Goal: Check status: Check status

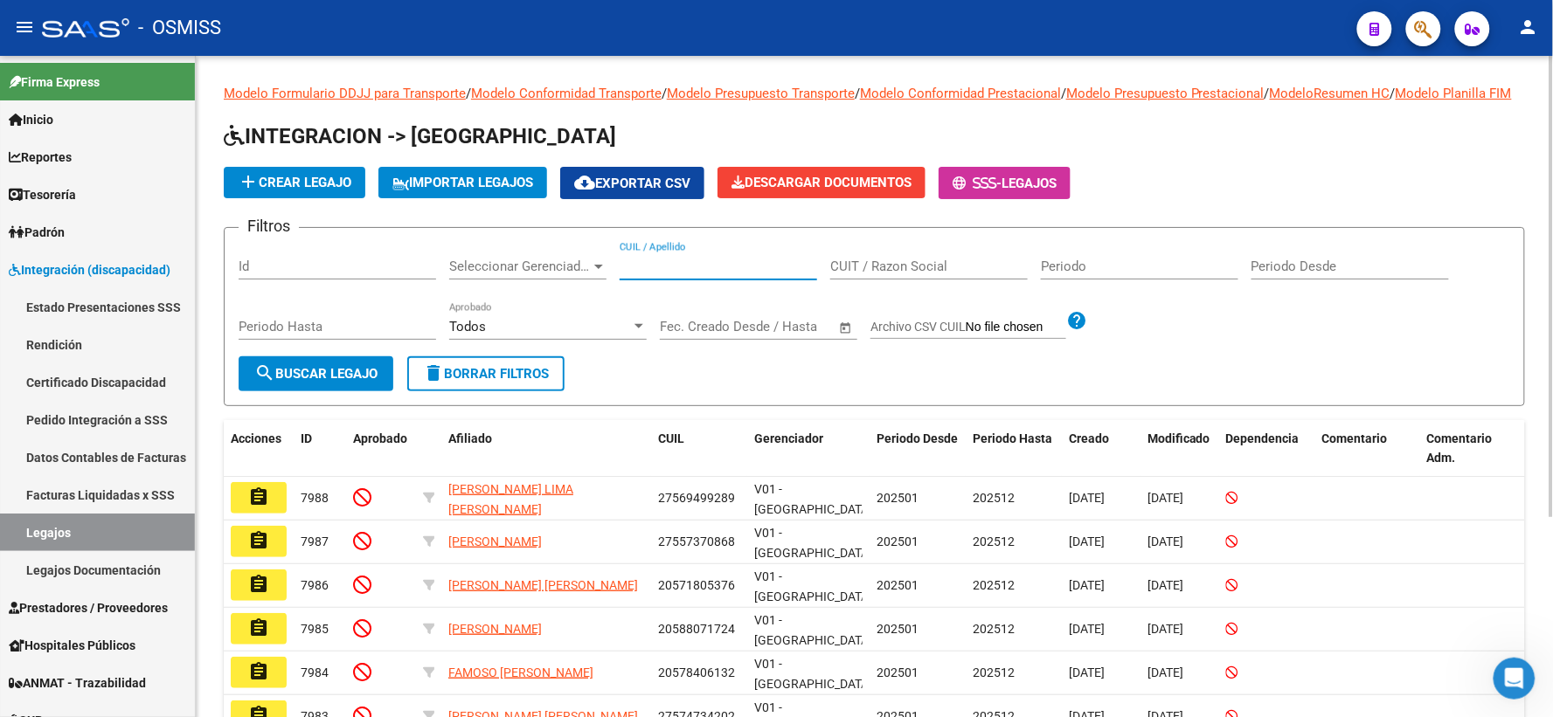
paste input "20564935736"
type input "20564935736"
click at [325, 382] on span "search Buscar Legajo" at bounding box center [315, 374] width 123 height 16
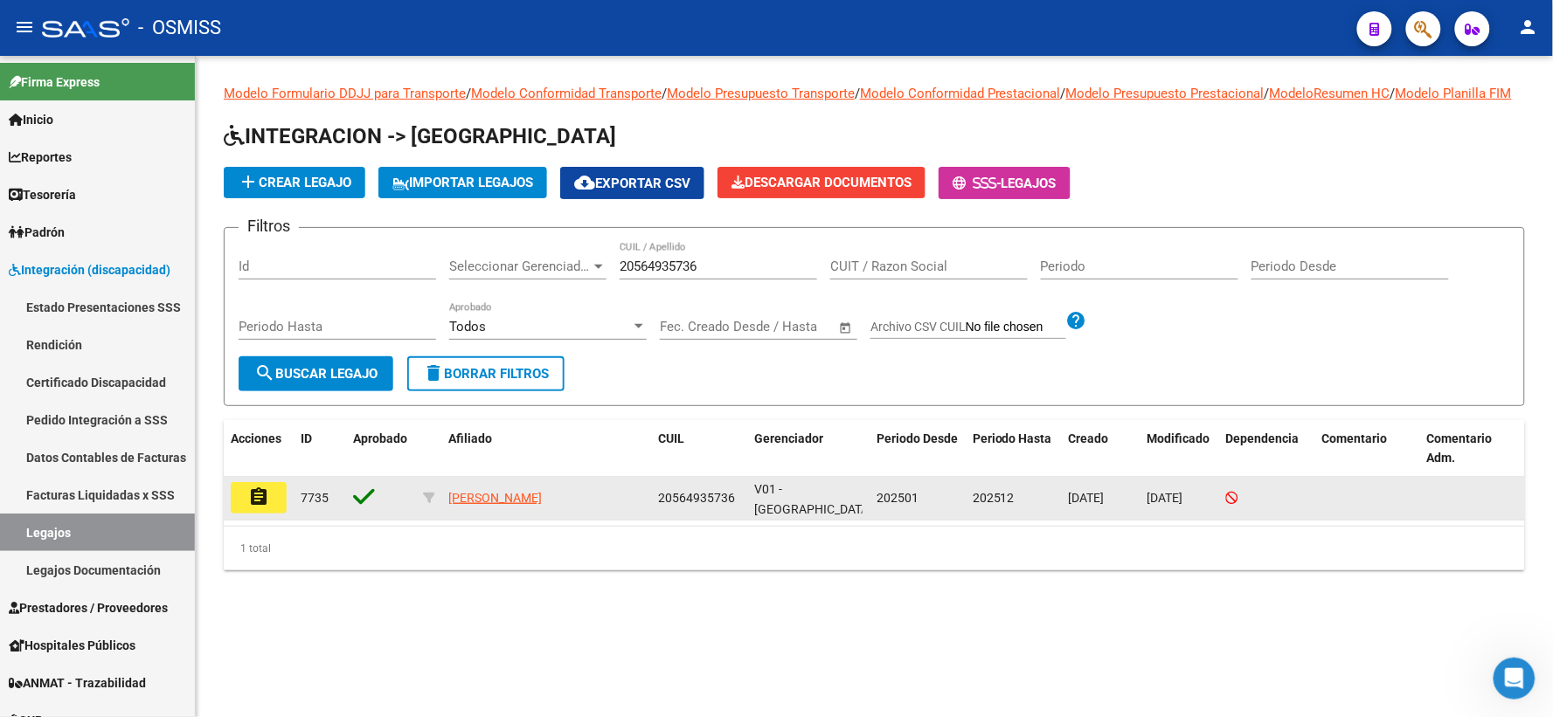
click at [255, 508] on mat-icon "assignment" at bounding box center [258, 497] width 21 height 21
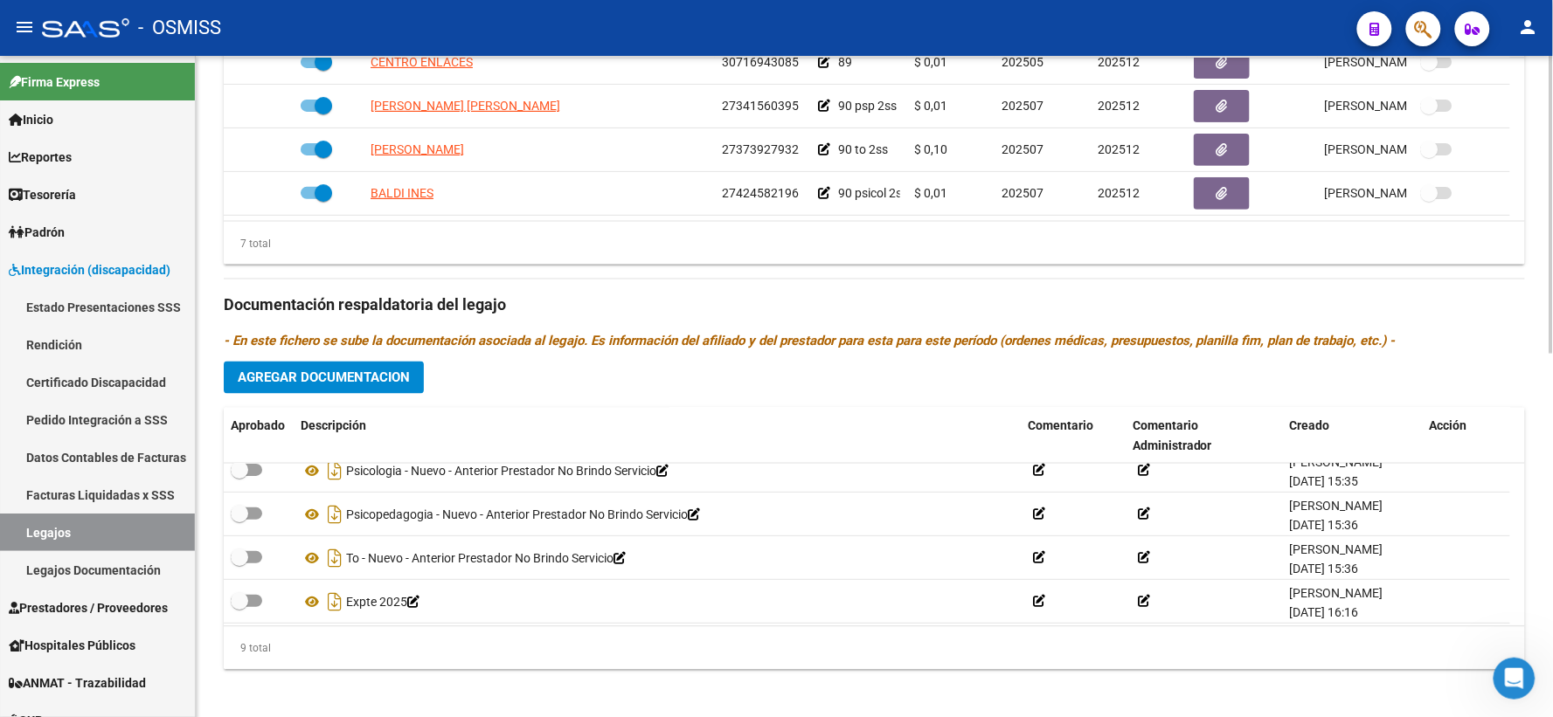
scroll to position [236, 0]
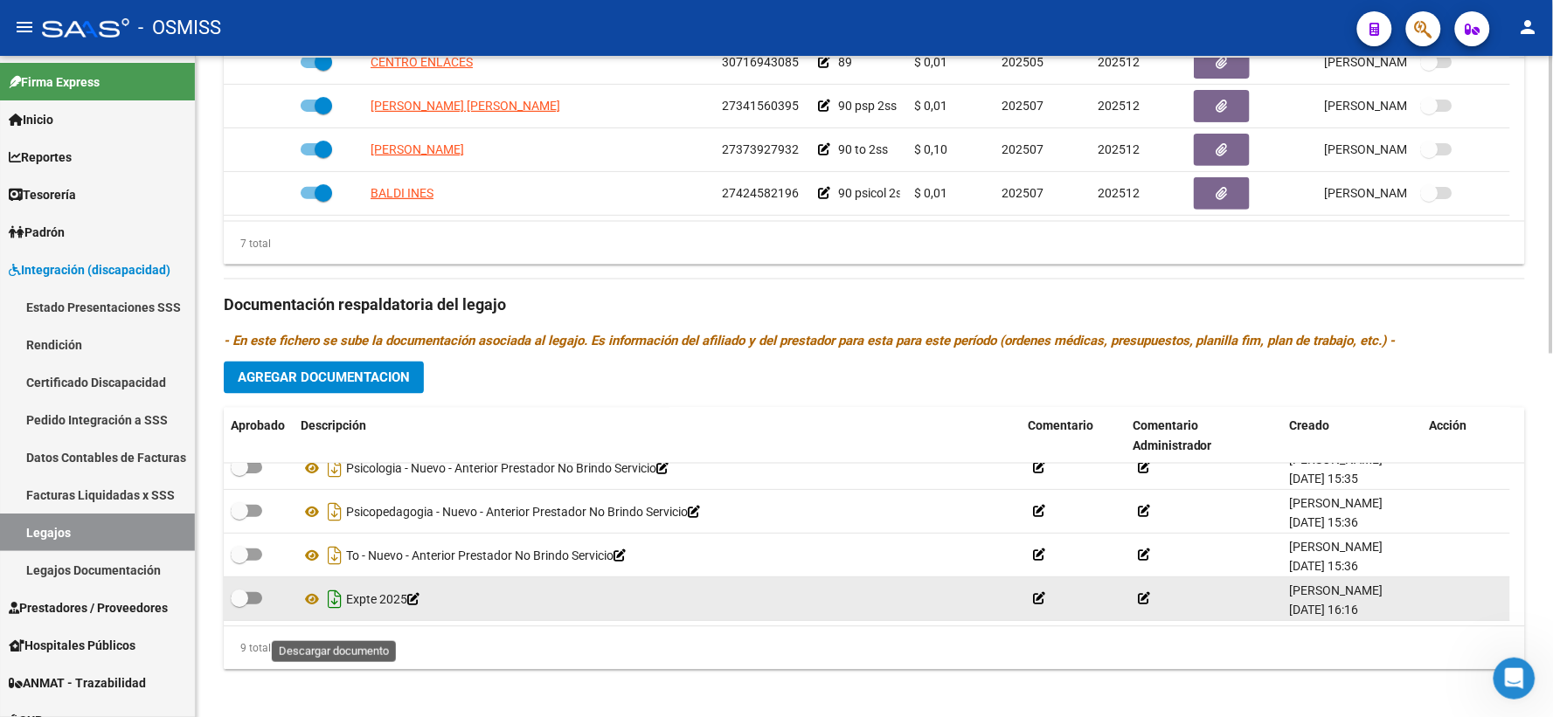
click at [329, 613] on icon "Descargar documento" at bounding box center [334, 599] width 23 height 28
click at [351, 386] on span "Agregar Documentacion" at bounding box center [324, 379] width 172 height 16
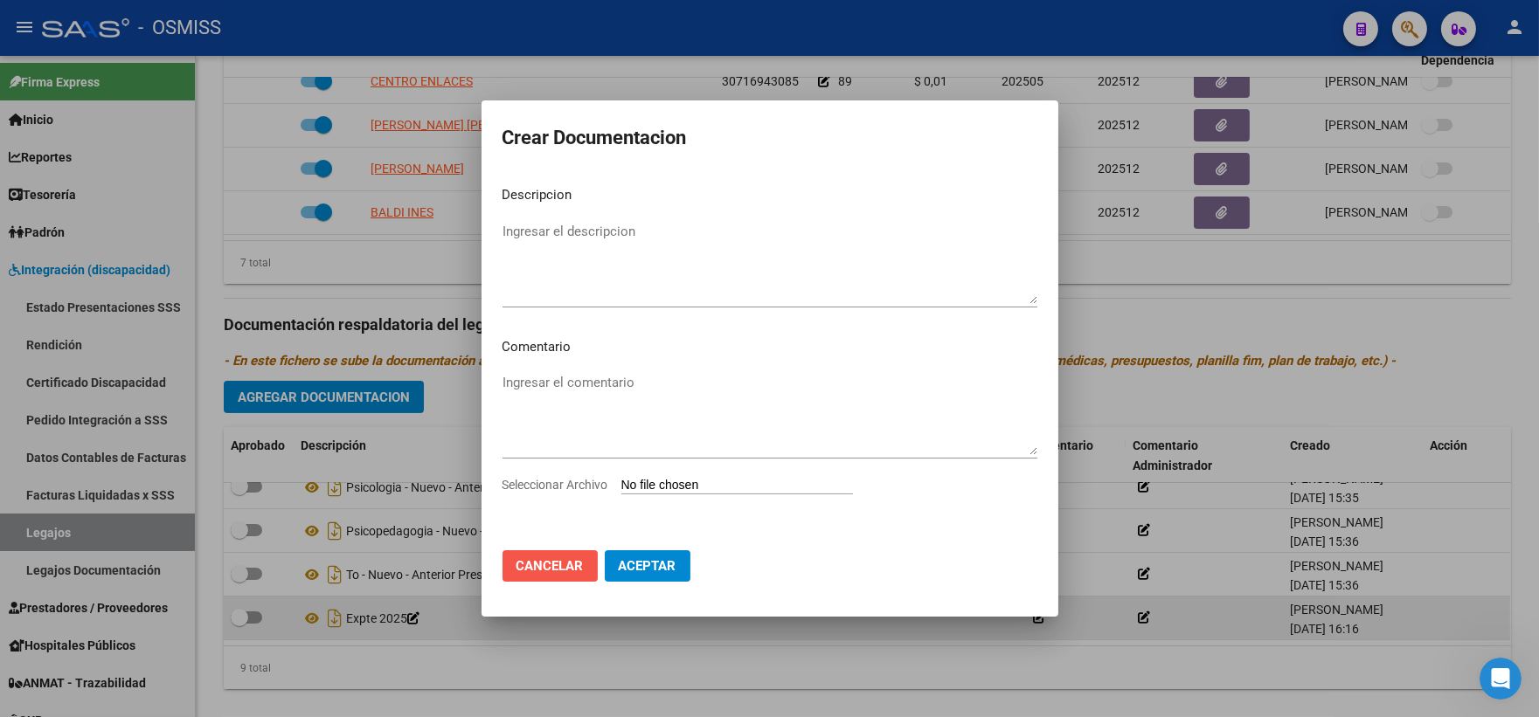
click at [562, 562] on span "Cancelar" at bounding box center [549, 566] width 67 height 16
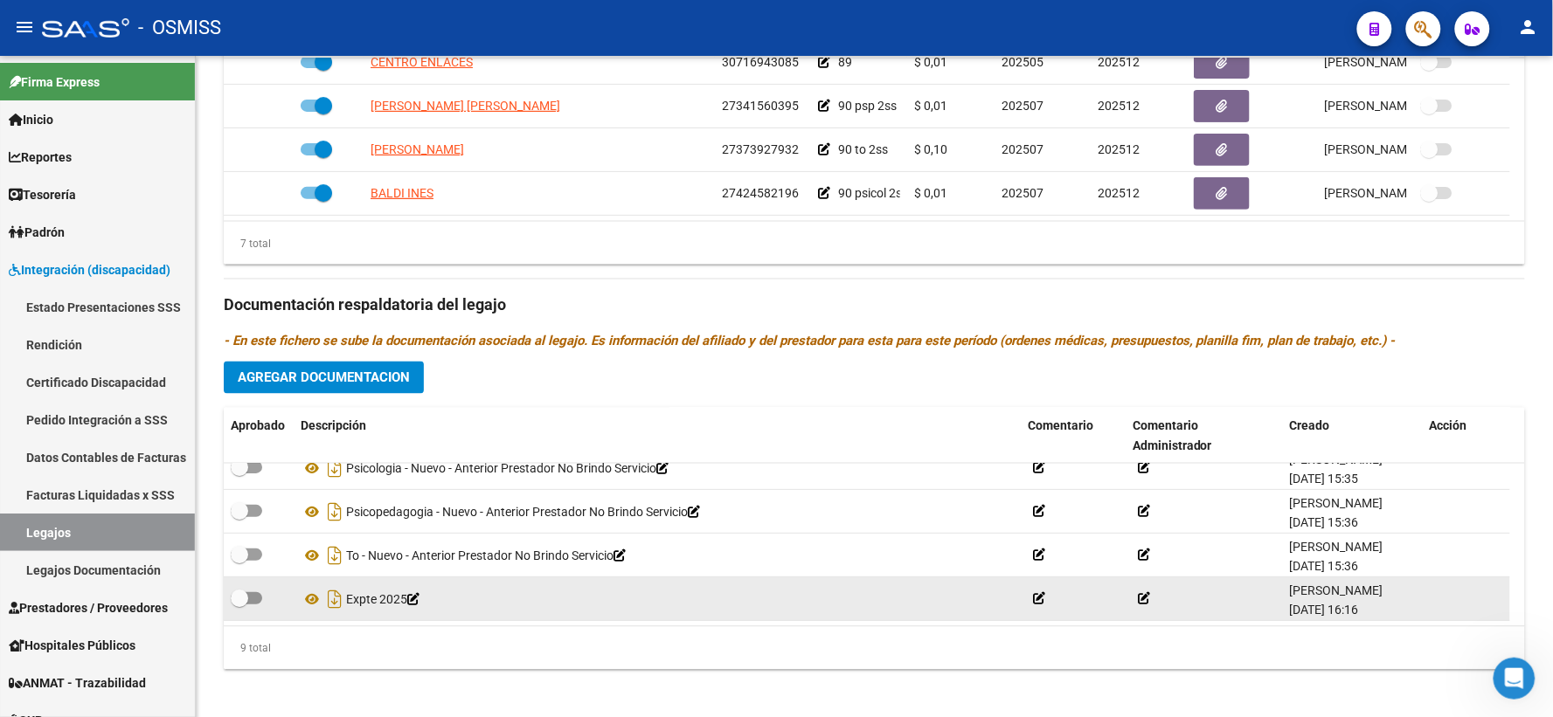
click at [1493, 351] on p "- En este fichero se sube la documentación asociada al legajo. Es información d…" at bounding box center [874, 341] width 1301 height 19
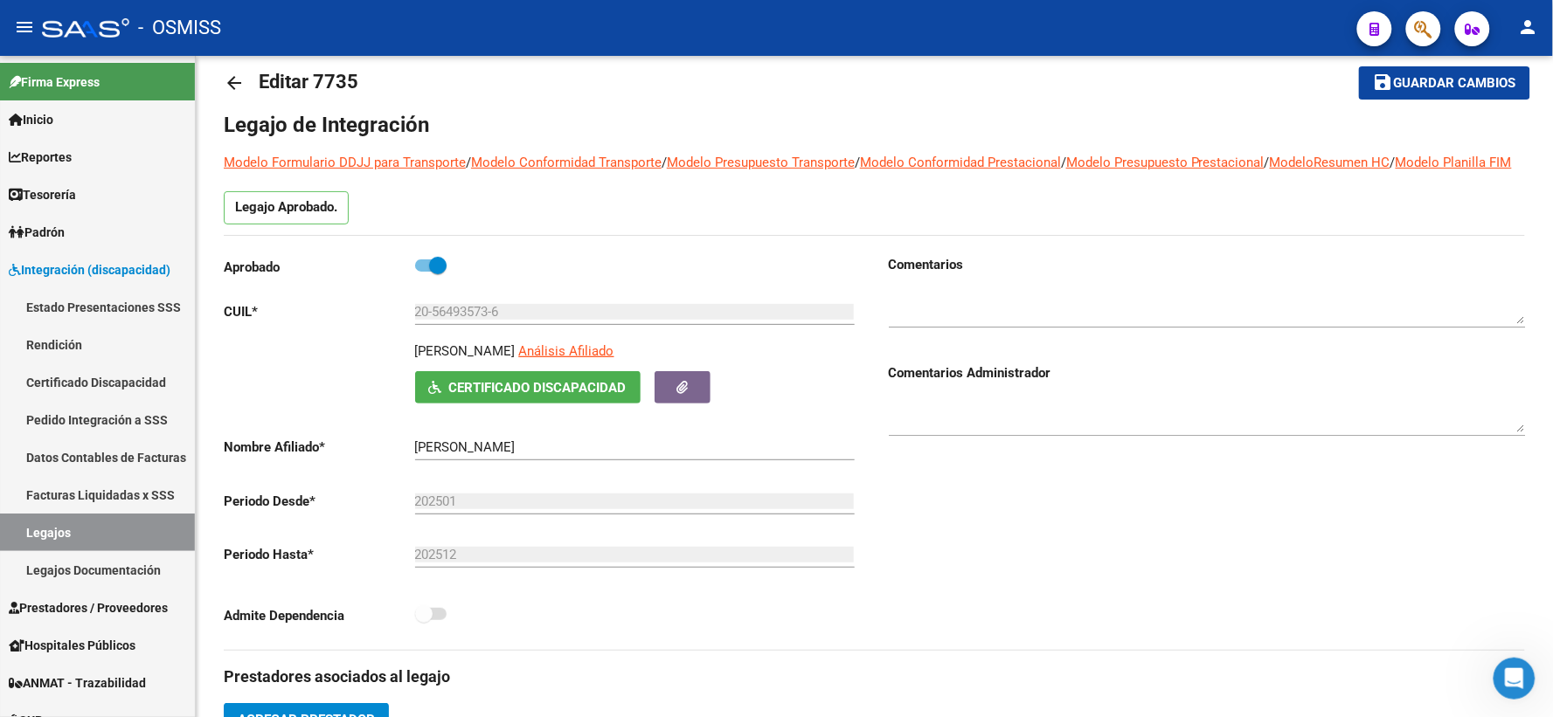
scroll to position [0, 0]
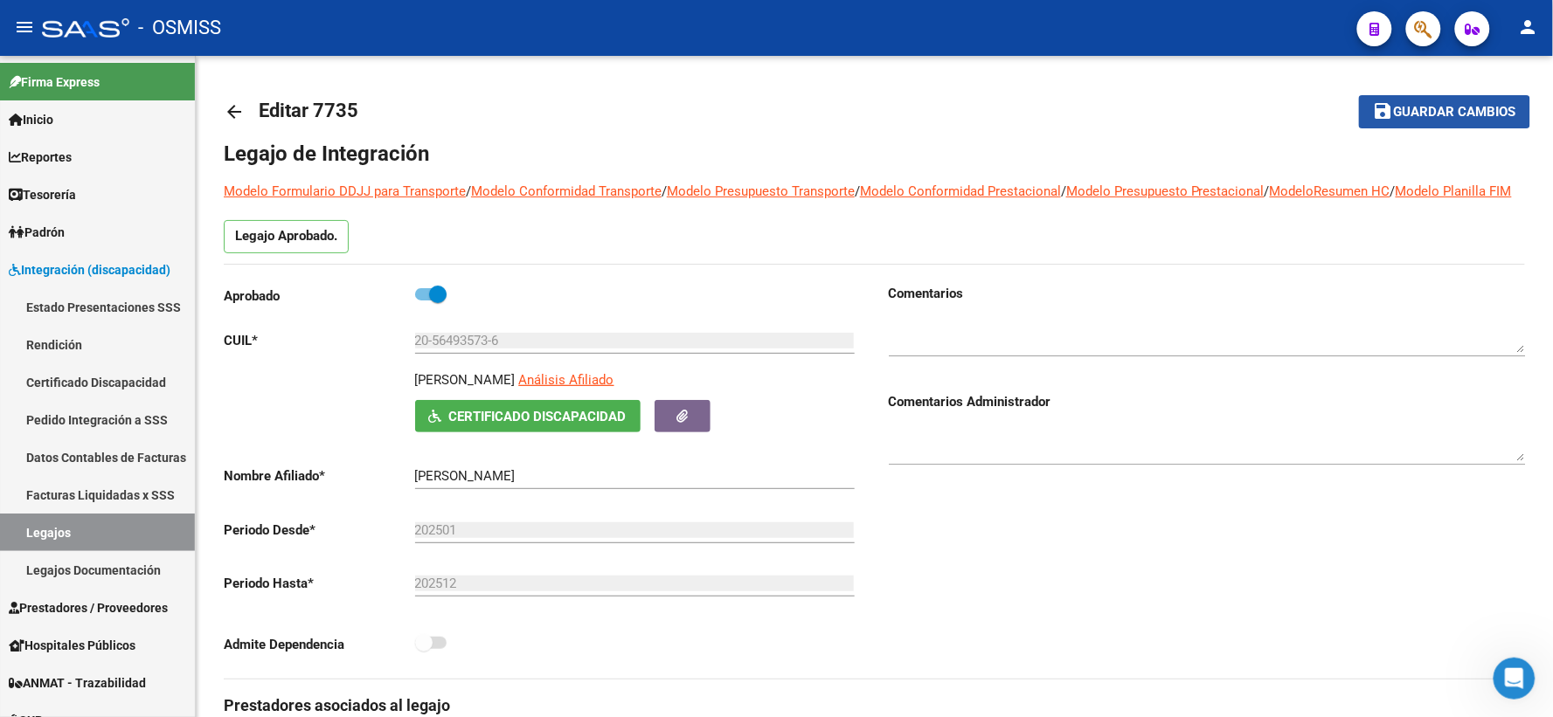
click at [1417, 114] on span "Guardar cambios" at bounding box center [1455, 113] width 122 height 16
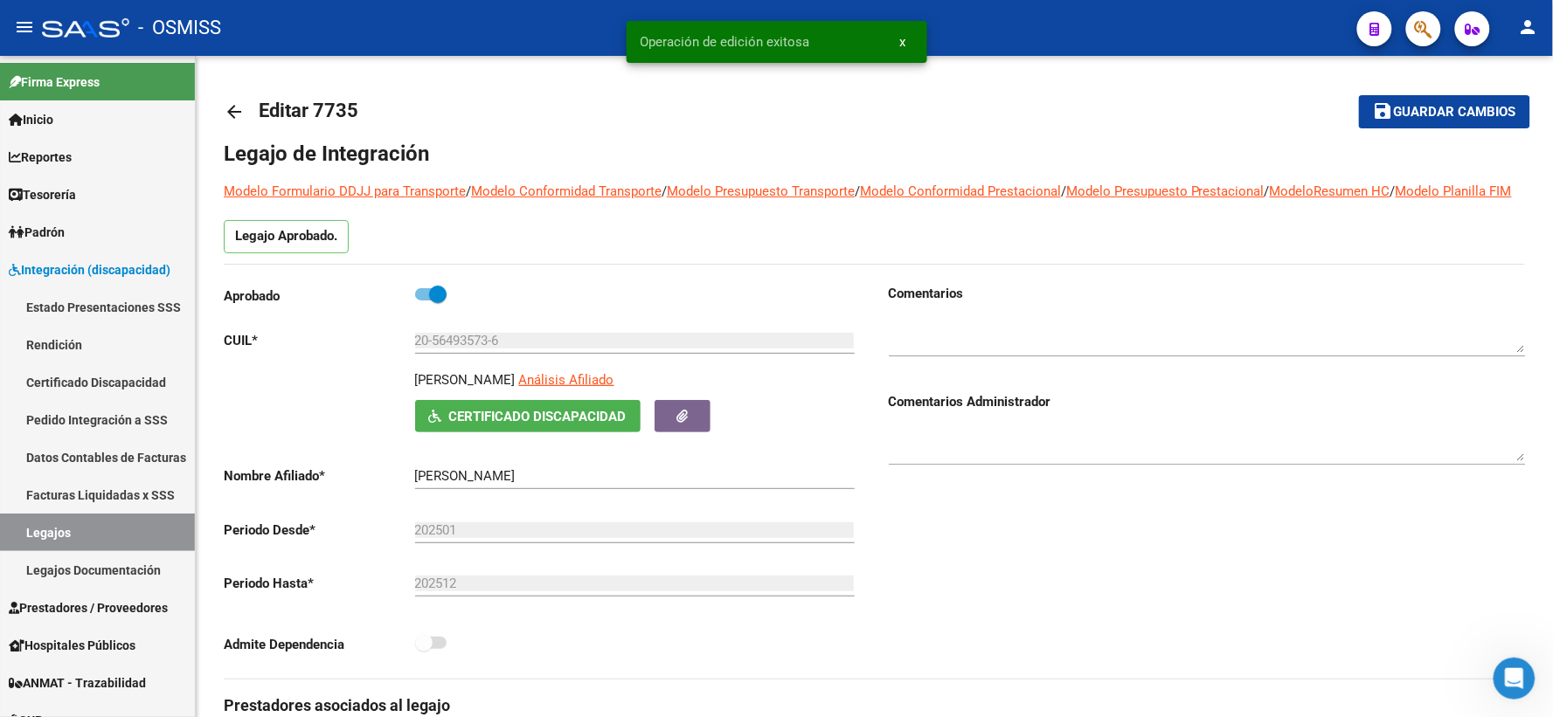
drag, startPoint x: 238, startPoint y: 107, endPoint x: 828, endPoint y: 625, distance: 785.8
click at [238, 107] on mat-icon "arrow_back" at bounding box center [234, 111] width 21 height 21
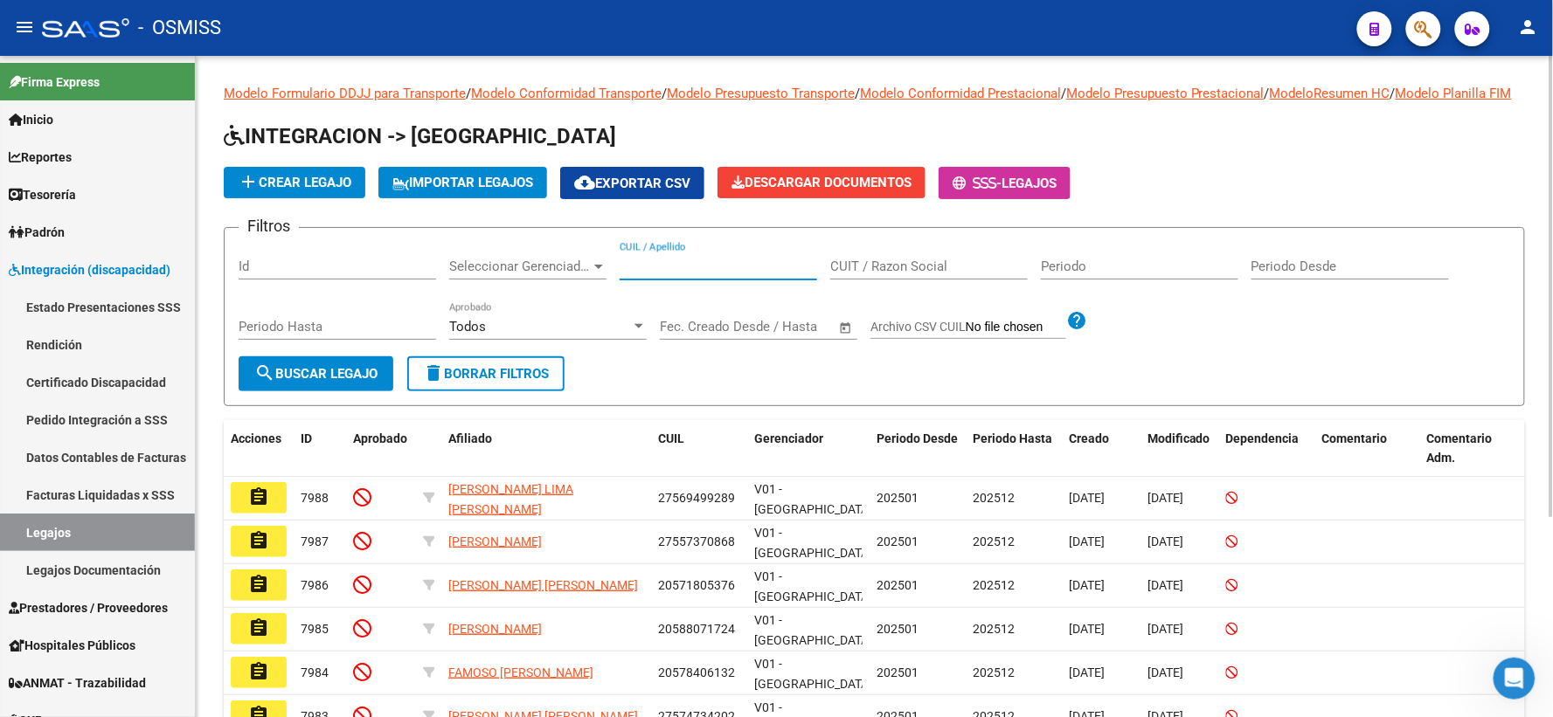
click at [686, 274] on input "CUIL / Apellido" at bounding box center [718, 267] width 197 height 16
paste input "27557902436"
type input "27557902436"
click at [286, 391] on button "search Buscar Legajo" at bounding box center [316, 374] width 155 height 35
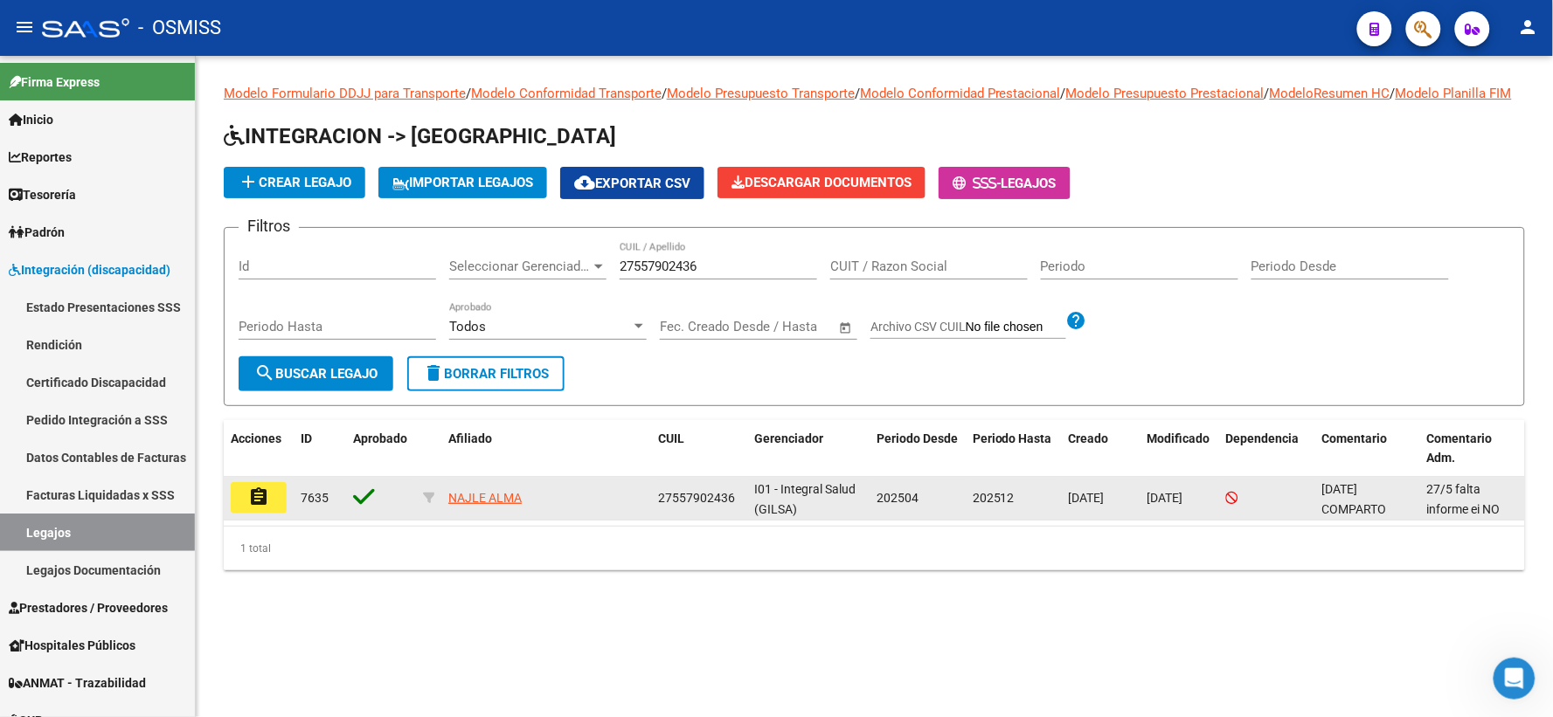
click at [260, 508] on mat-icon "assignment" at bounding box center [258, 497] width 21 height 21
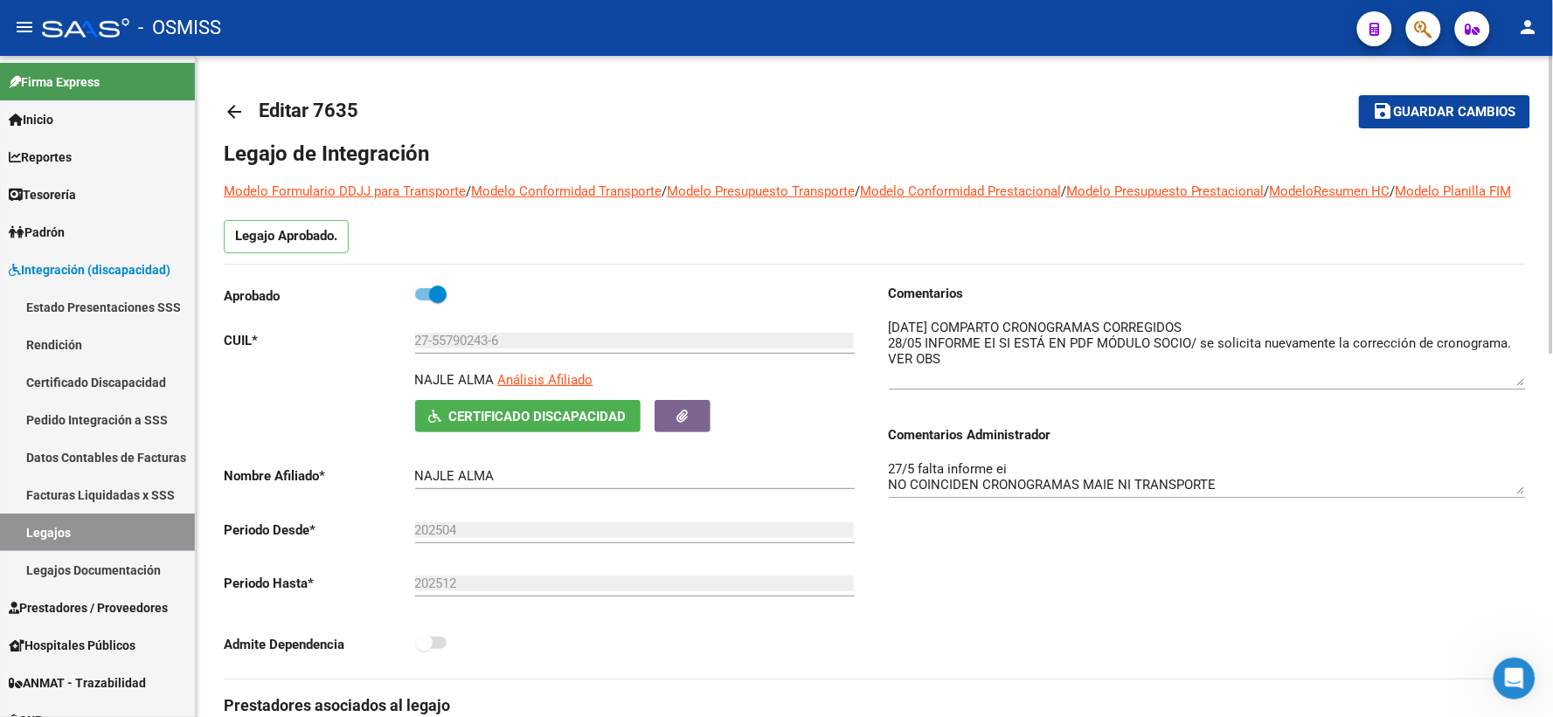
drag, startPoint x: 1517, startPoint y: 368, endPoint x: 1521, endPoint y: 402, distance: 34.4
click at [1521, 386] on textarea at bounding box center [1207, 352] width 637 height 68
drag, startPoint x: 1521, startPoint y: 512, endPoint x: 1524, endPoint y: 545, distance: 33.4
click at [1524, 527] on textarea "27/5 falta informe ei NO COINCIDEN CRONOGRAMAS MAIE NI TRANSPORTE" at bounding box center [1207, 493] width 637 height 67
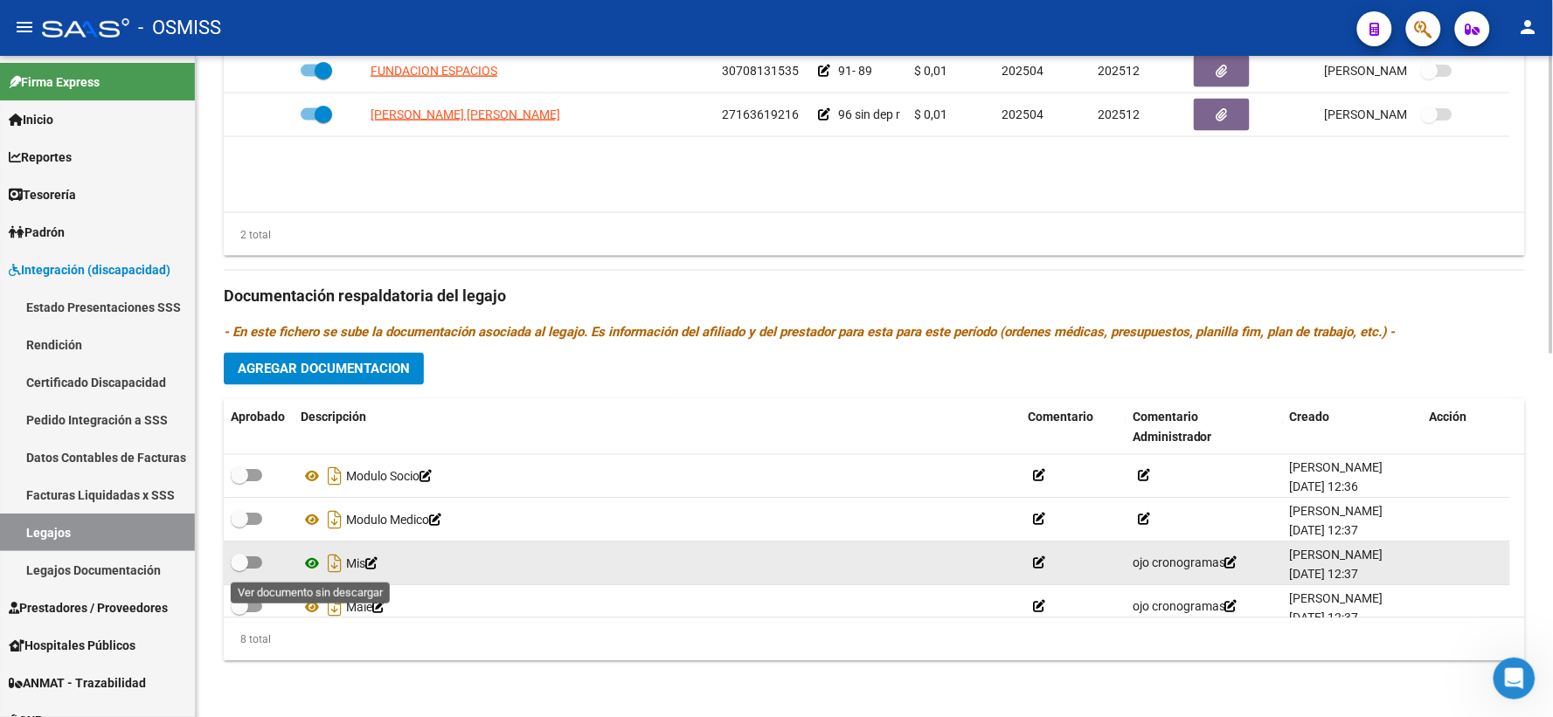
click at [311, 560] on icon at bounding box center [312, 564] width 23 height 21
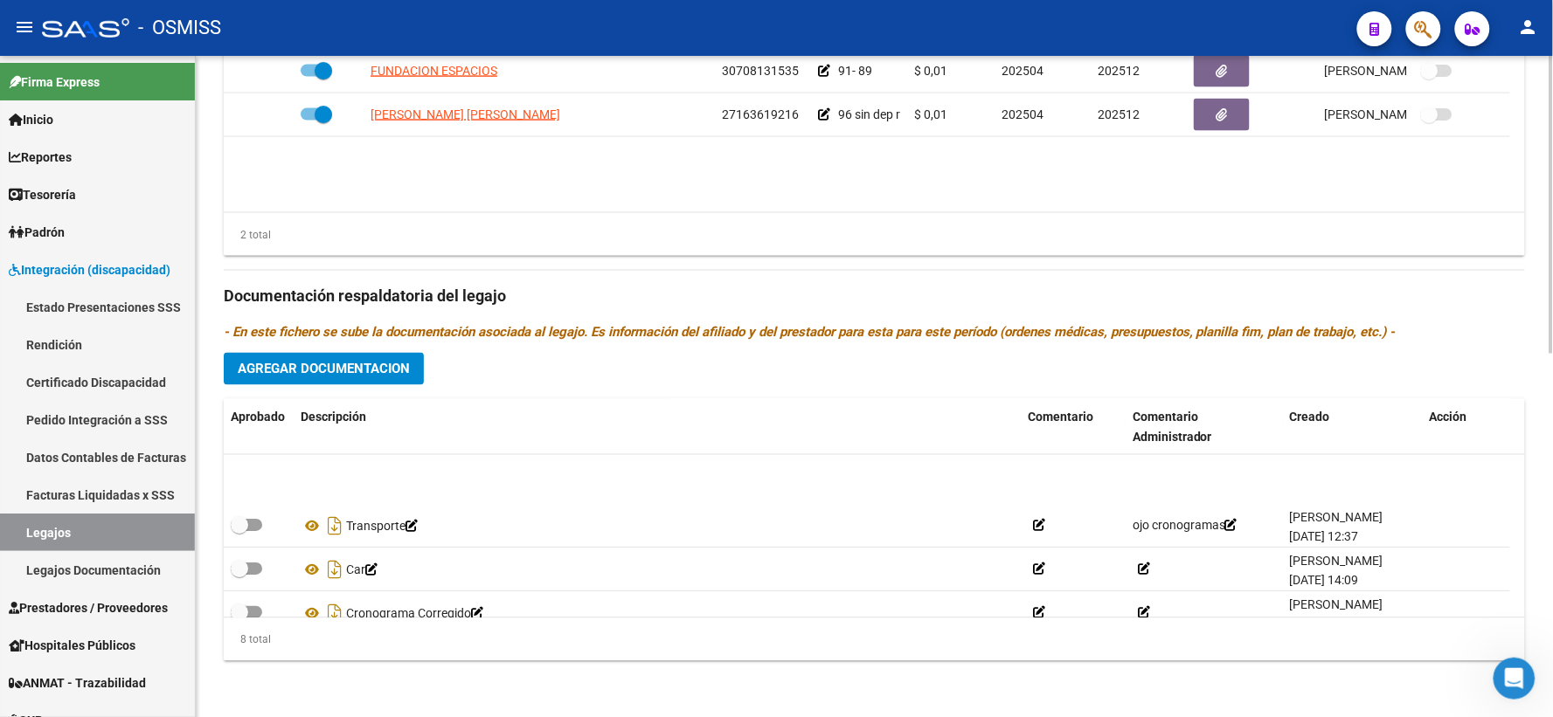
scroll to position [192, 0]
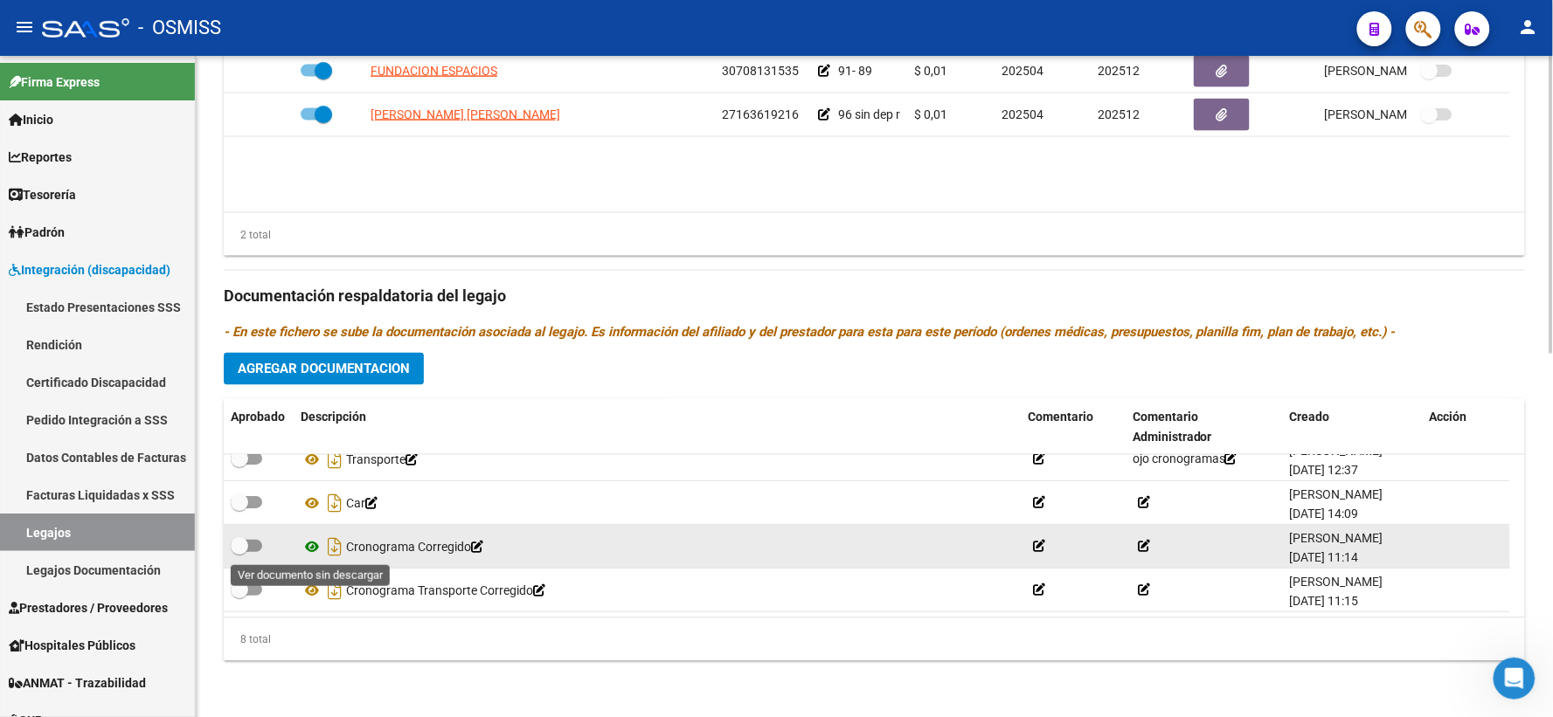
click at [308, 545] on icon at bounding box center [312, 547] width 23 height 21
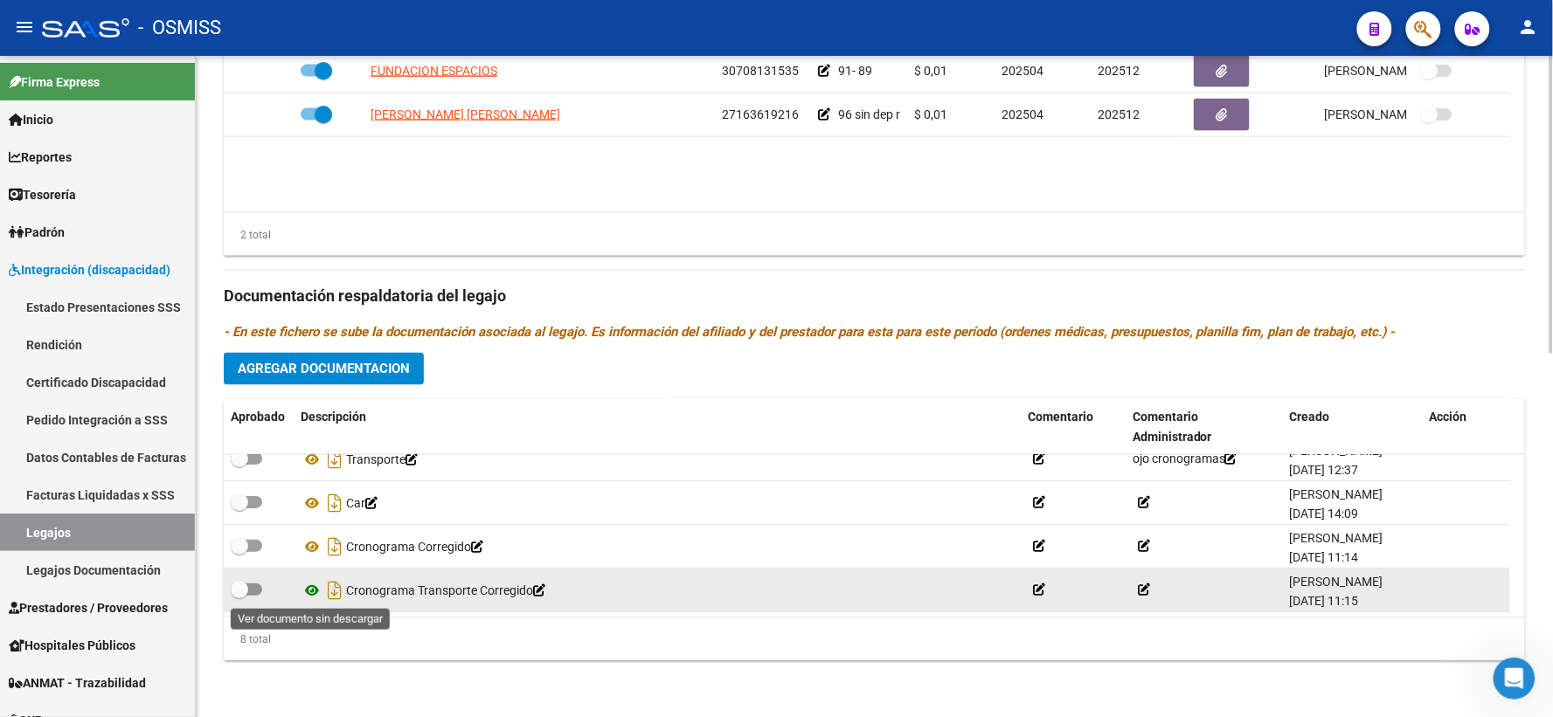
click at [313, 586] on icon at bounding box center [312, 590] width 23 height 21
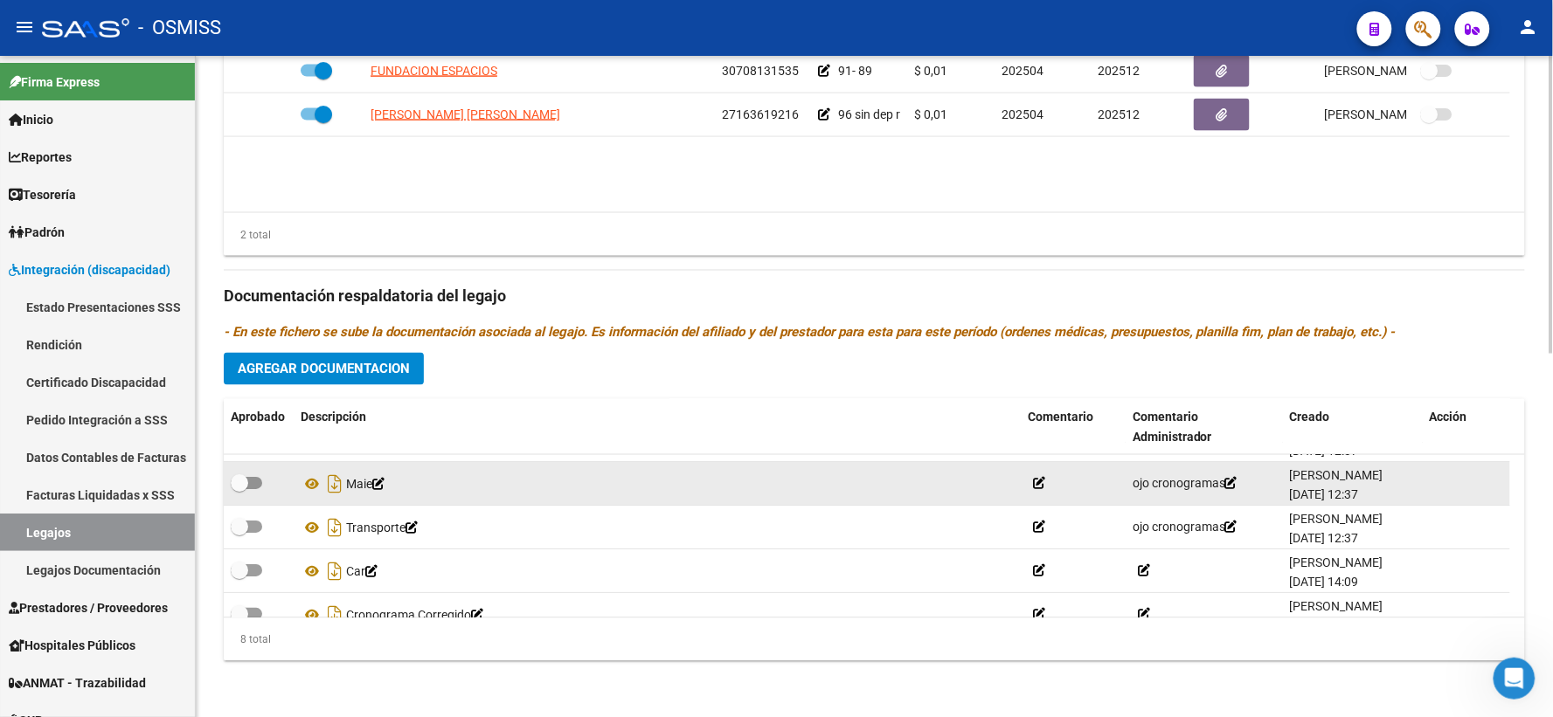
scroll to position [116, 0]
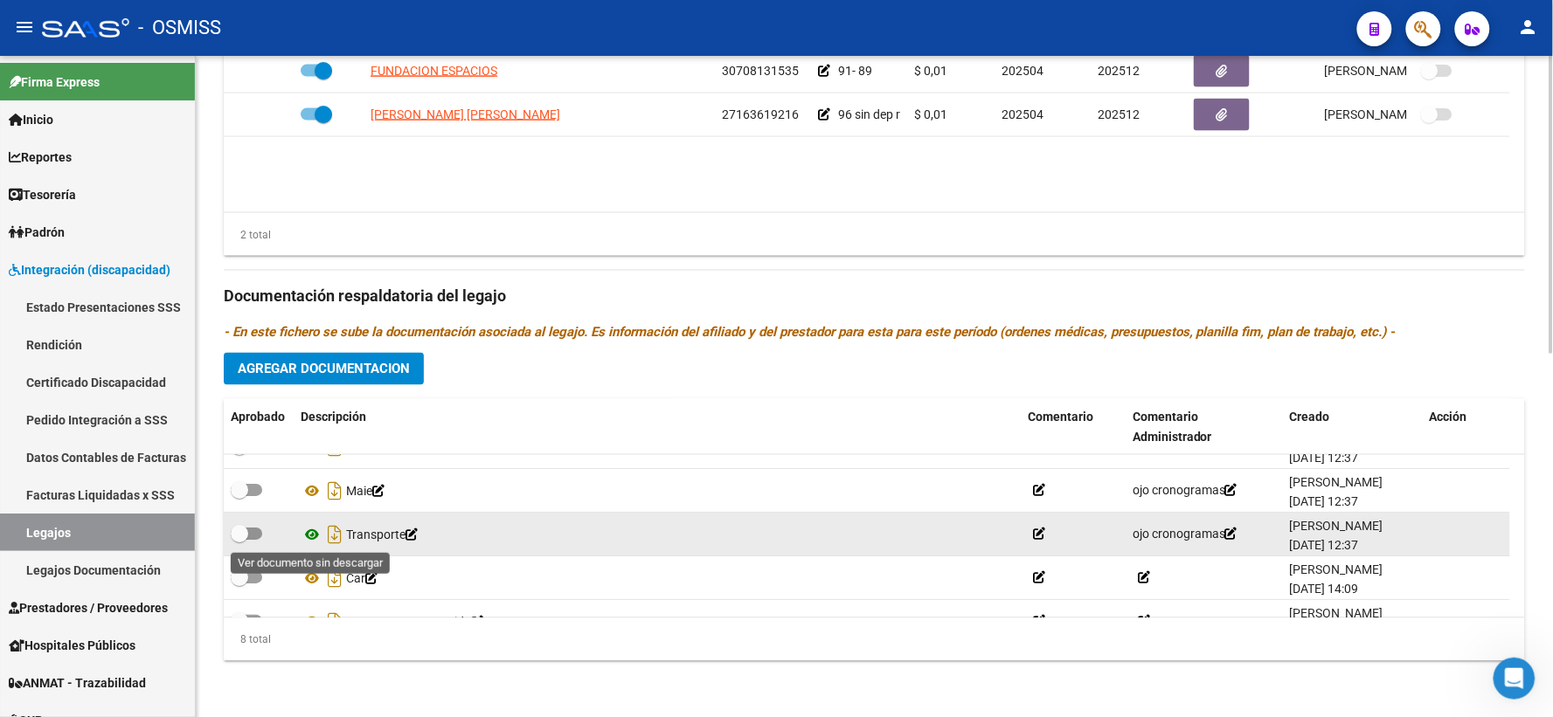
click at [311, 533] on icon at bounding box center [312, 535] width 23 height 21
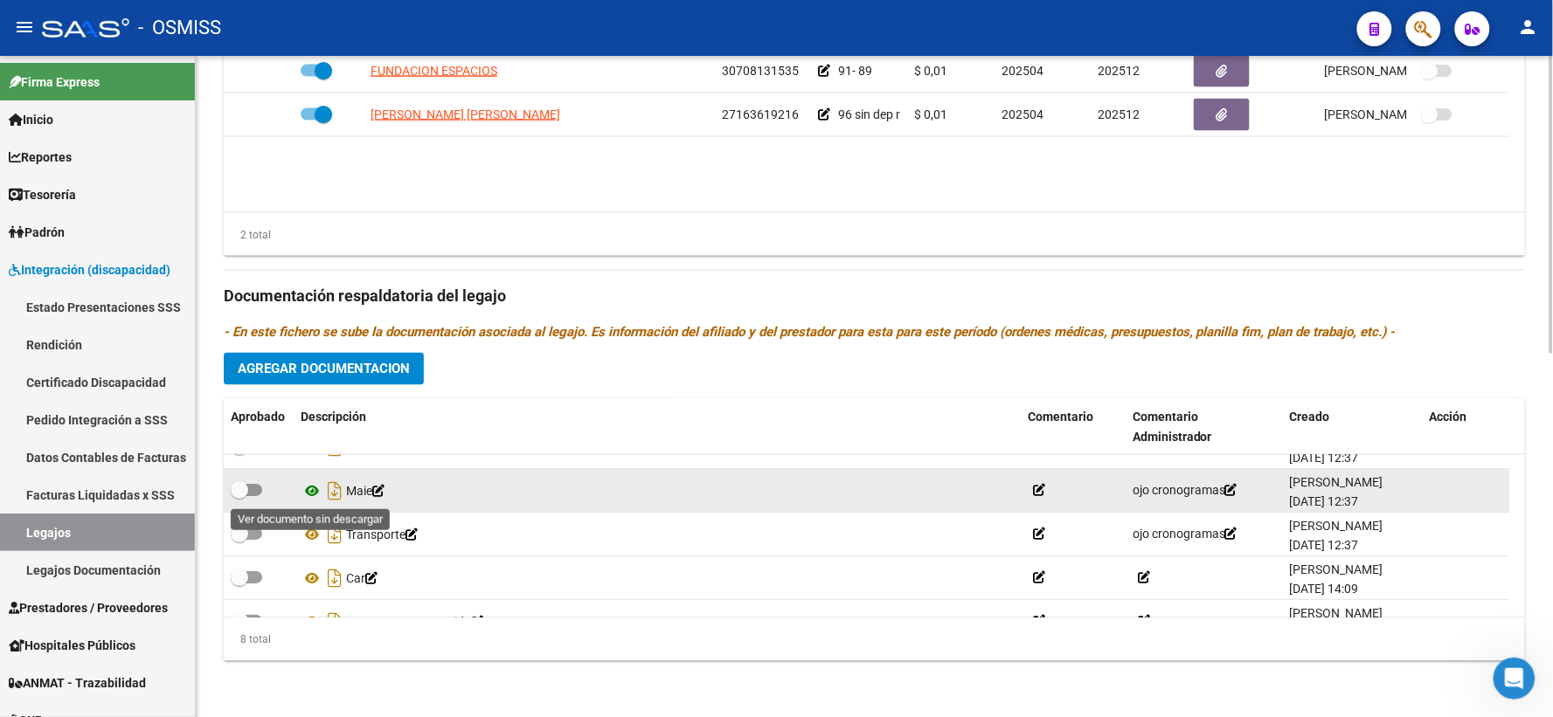
click at [307, 491] on icon at bounding box center [312, 491] width 23 height 21
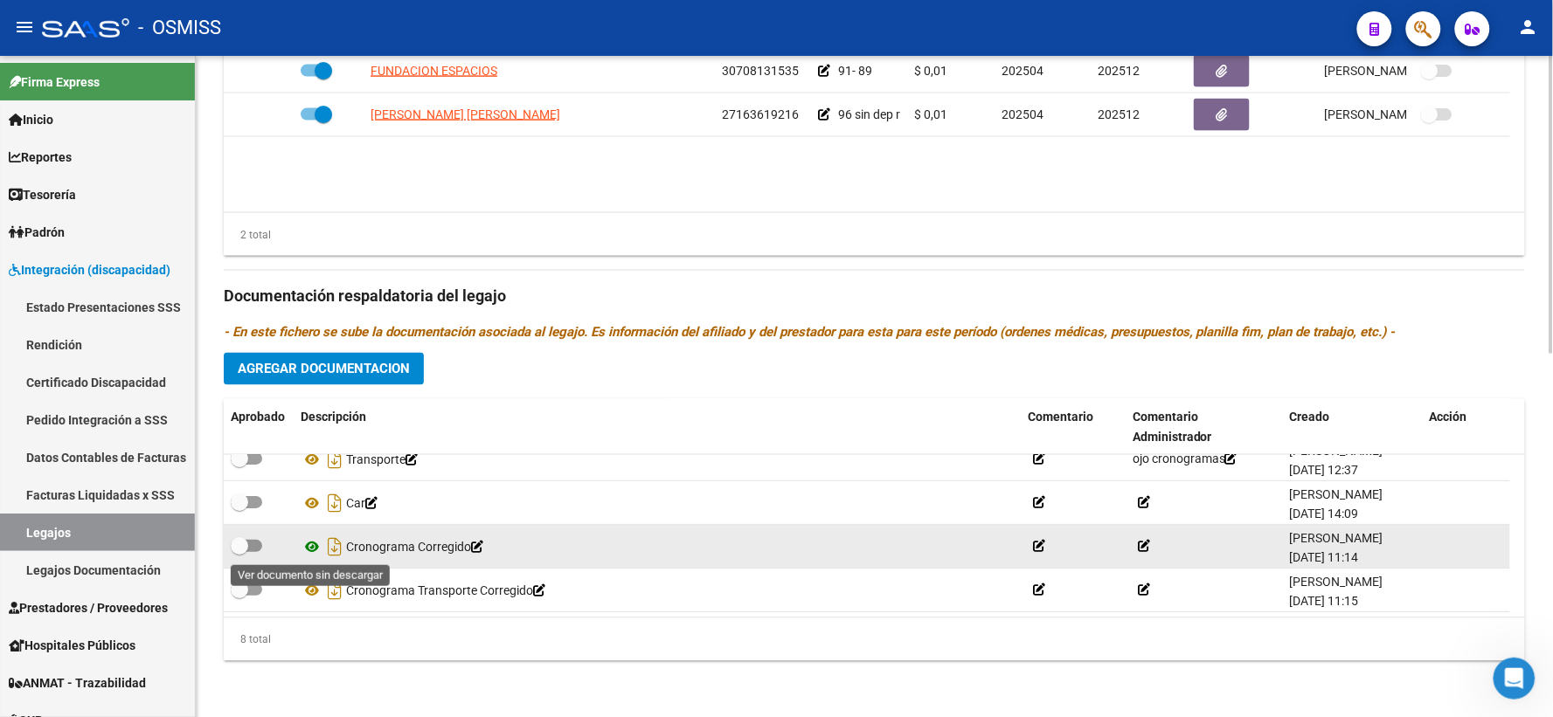
click at [309, 548] on icon at bounding box center [312, 547] width 23 height 21
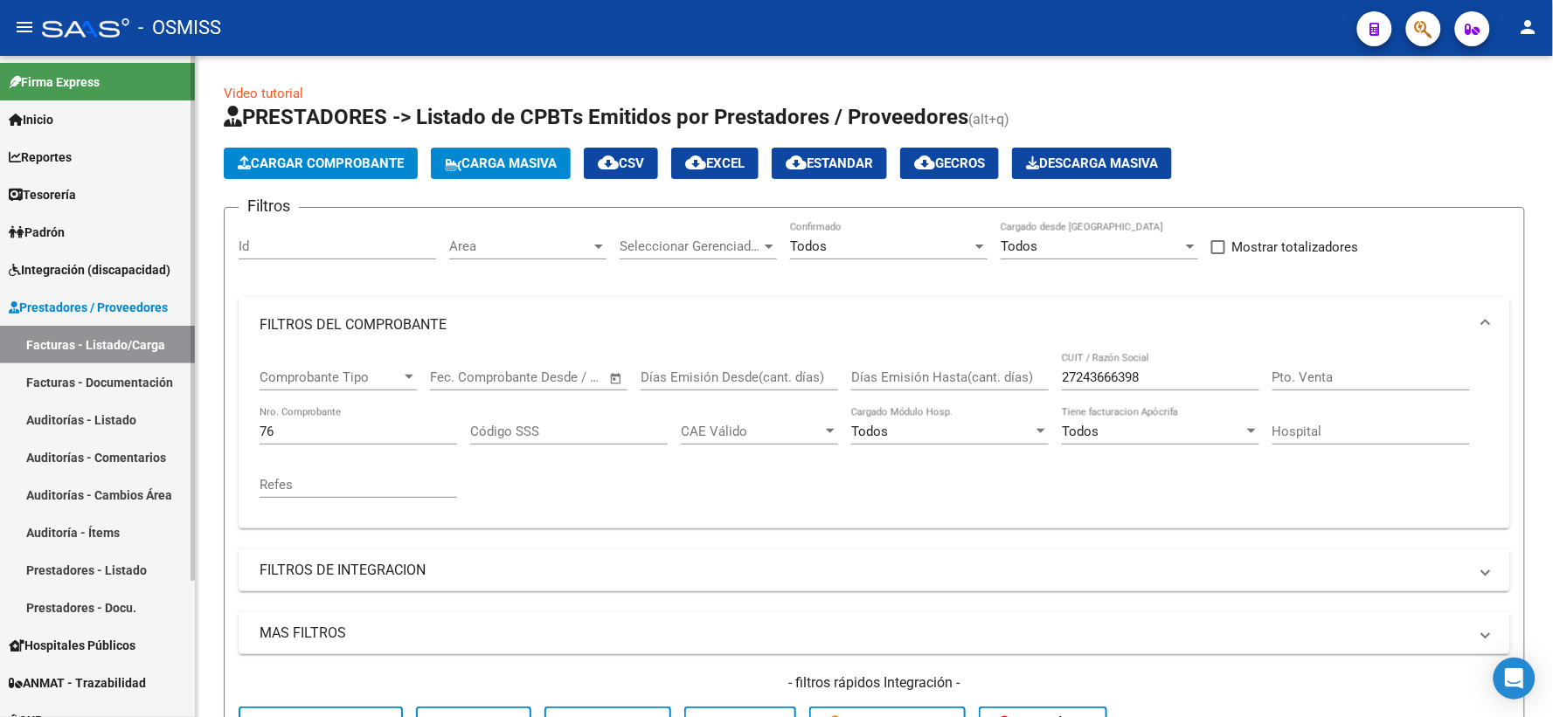
click at [90, 276] on span "Integración (discapacidad)" at bounding box center [90, 269] width 162 height 19
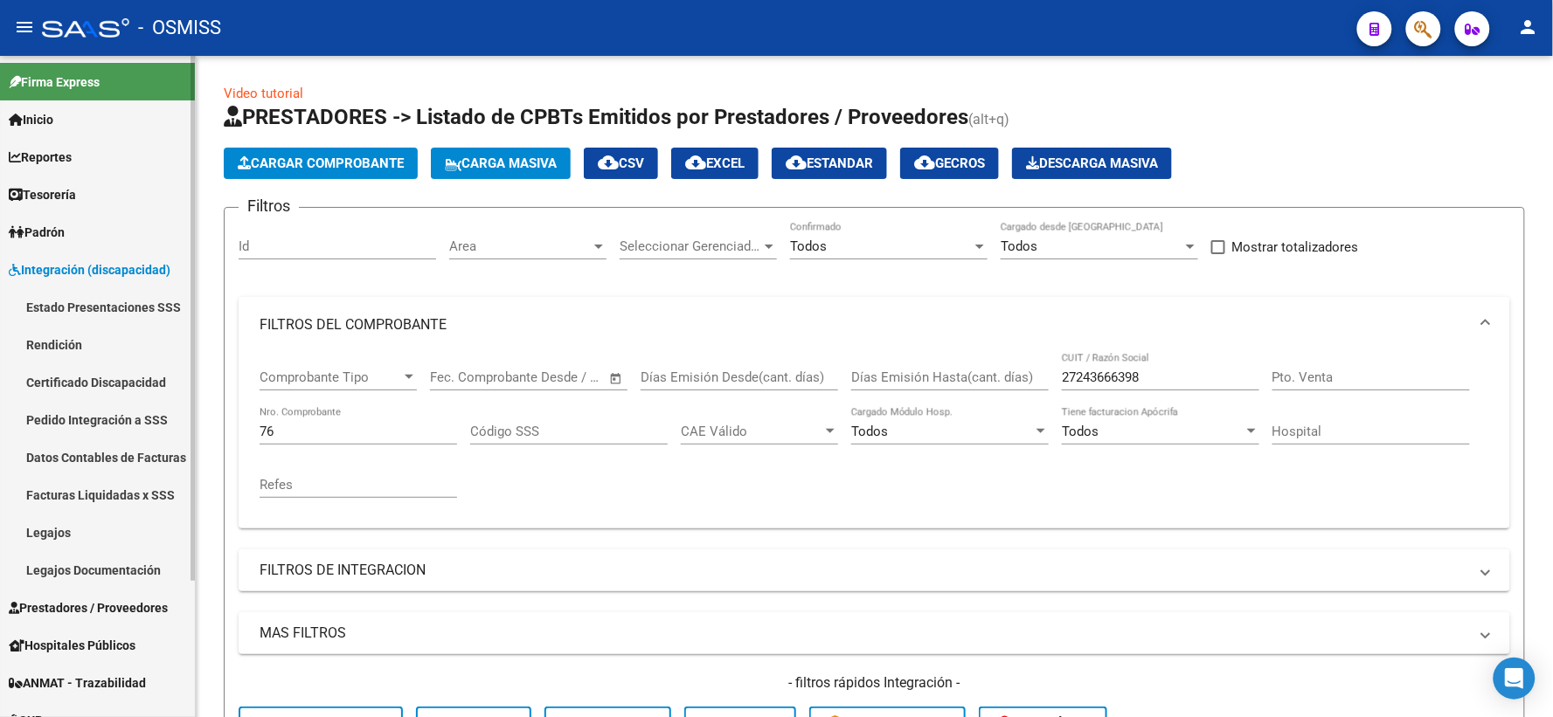
click at [59, 534] on link "Legajos" at bounding box center [97, 533] width 195 height 38
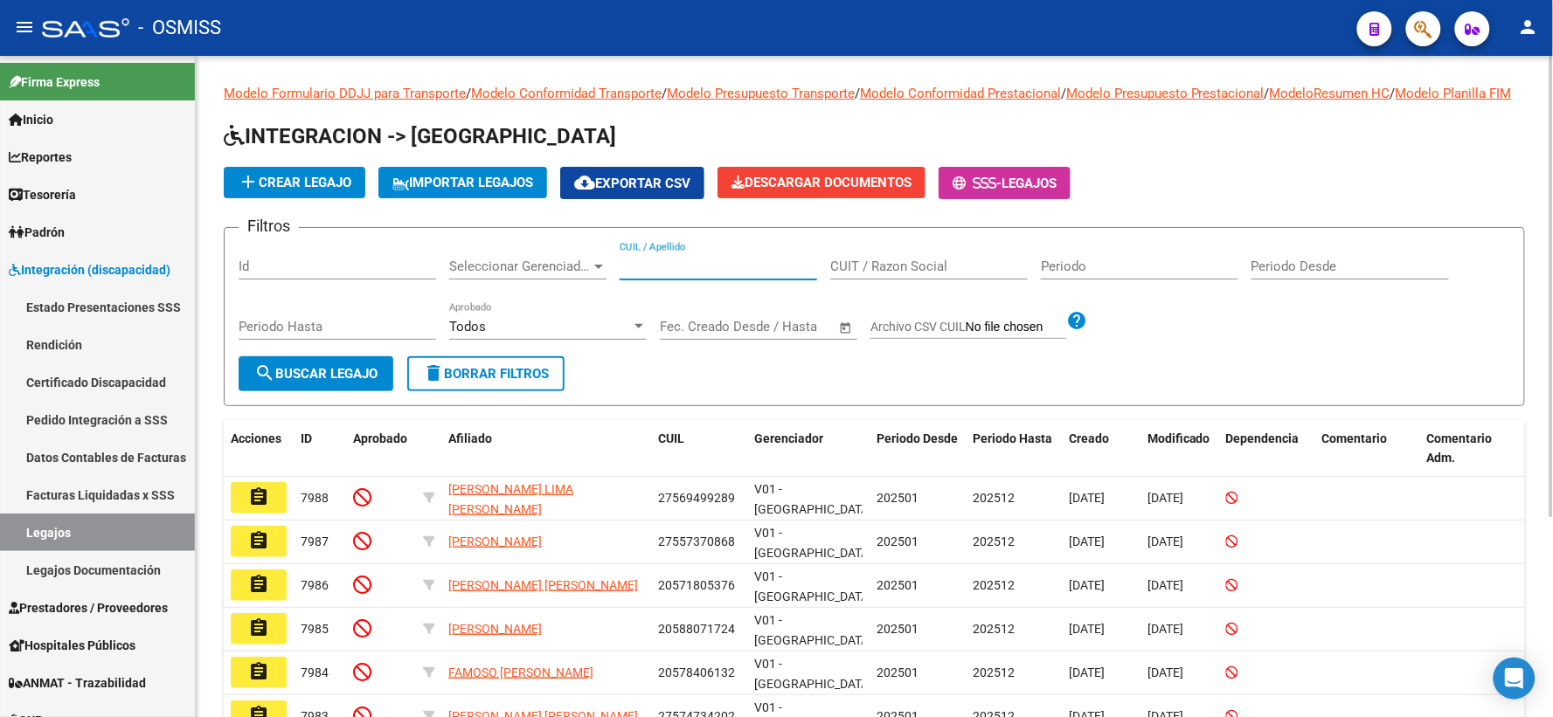
click at [739, 274] on input "CUIL / Apellido" at bounding box center [718, 267] width 197 height 16
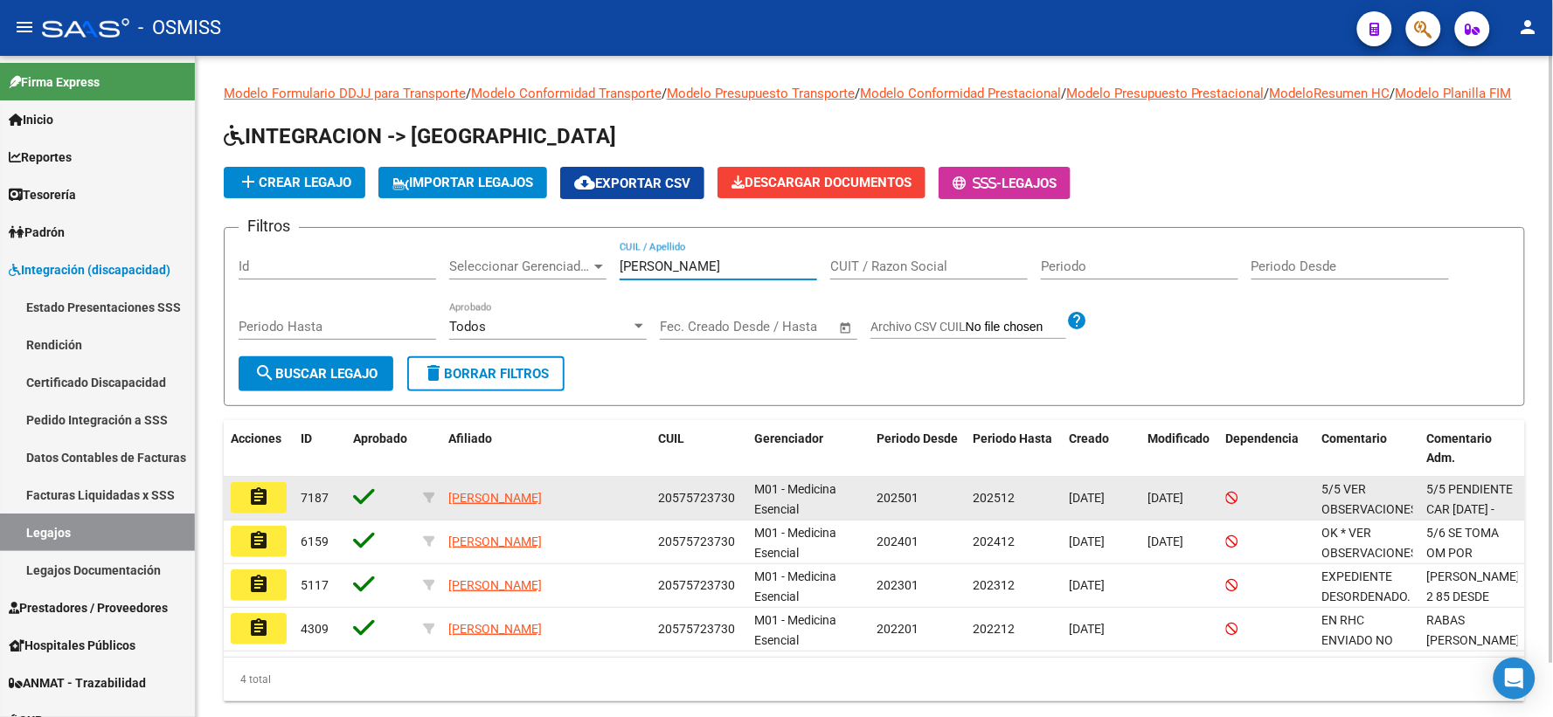
type input "[PERSON_NAME]"
click at [258, 508] on mat-icon "assignment" at bounding box center [258, 497] width 21 height 21
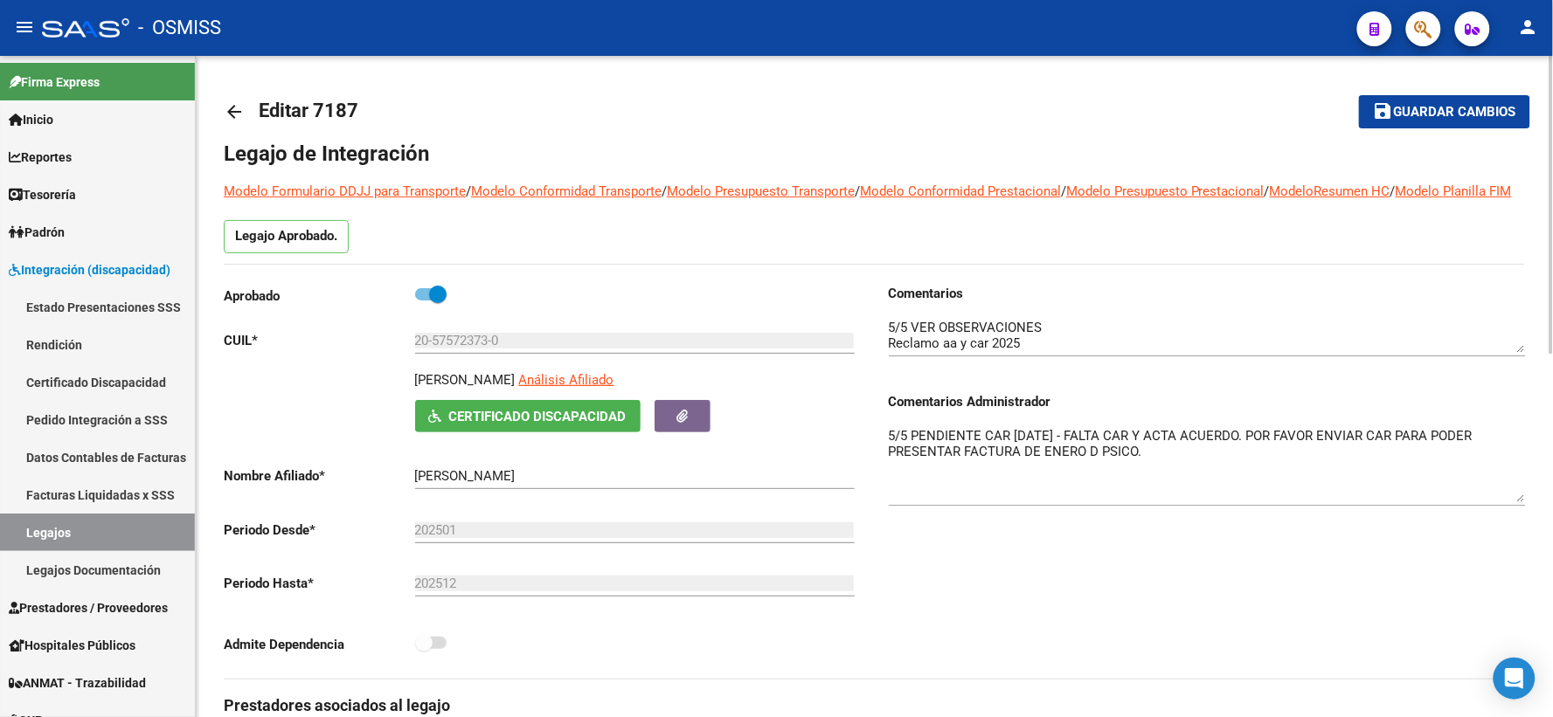
drag, startPoint x: 1521, startPoint y: 478, endPoint x: 1519, endPoint y: 520, distance: 42.0
click at [1519, 502] on textarea "5/5 PENDIENTE CAR [DATE] - FALTA CAR Y ACTA ACUERDO. POR FAVOR ENVIAR CAR PARA …" at bounding box center [1207, 464] width 637 height 76
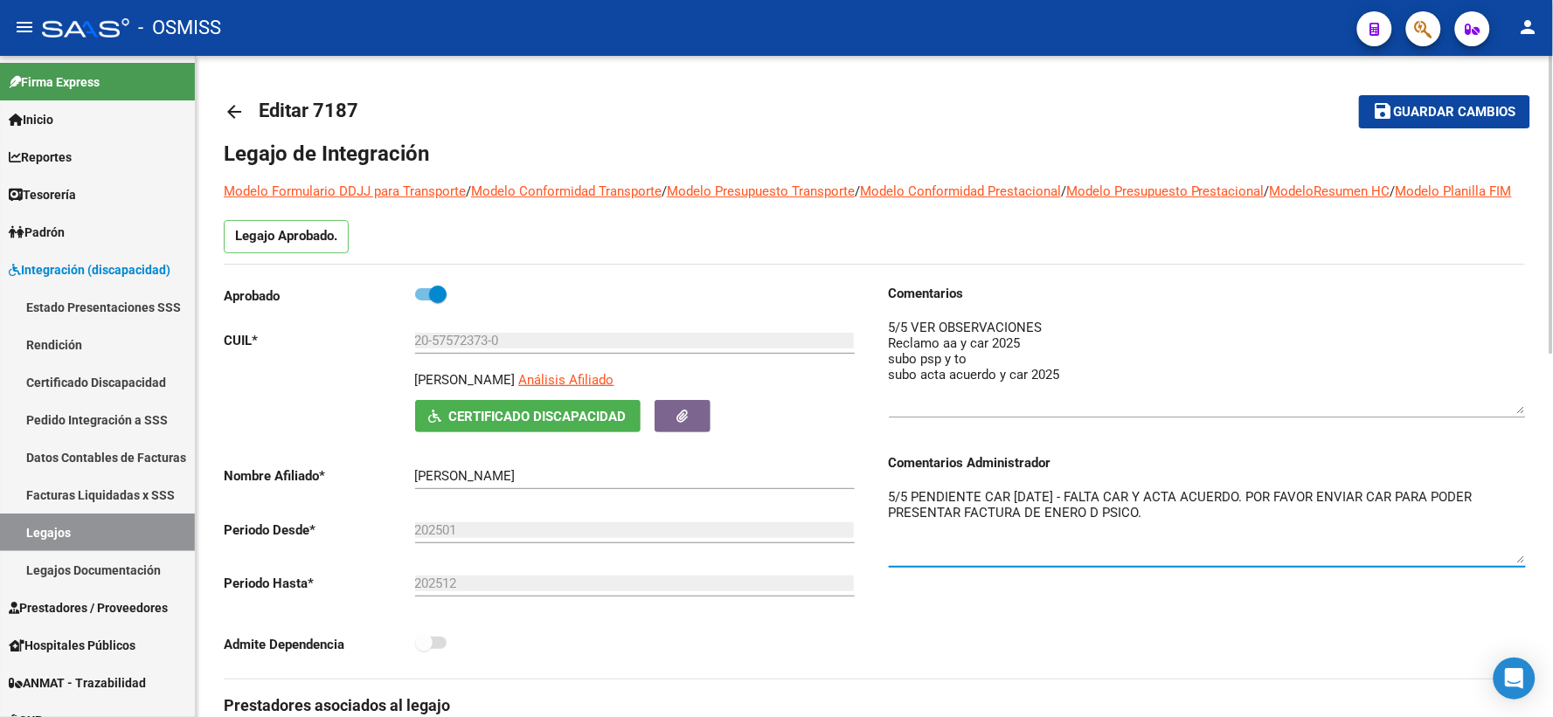
drag, startPoint x: 1516, startPoint y: 368, endPoint x: 1527, endPoint y: 429, distance: 62.1
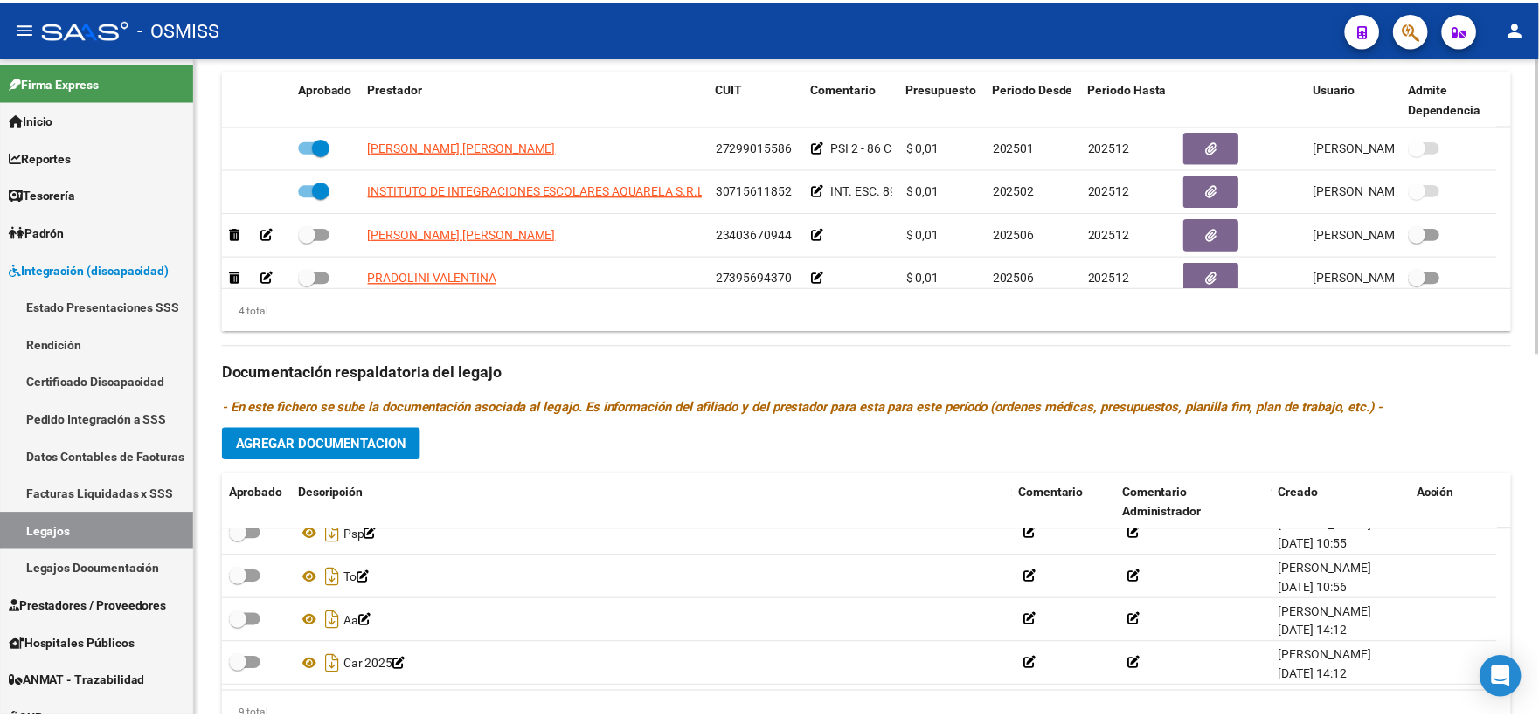
scroll to position [613, 0]
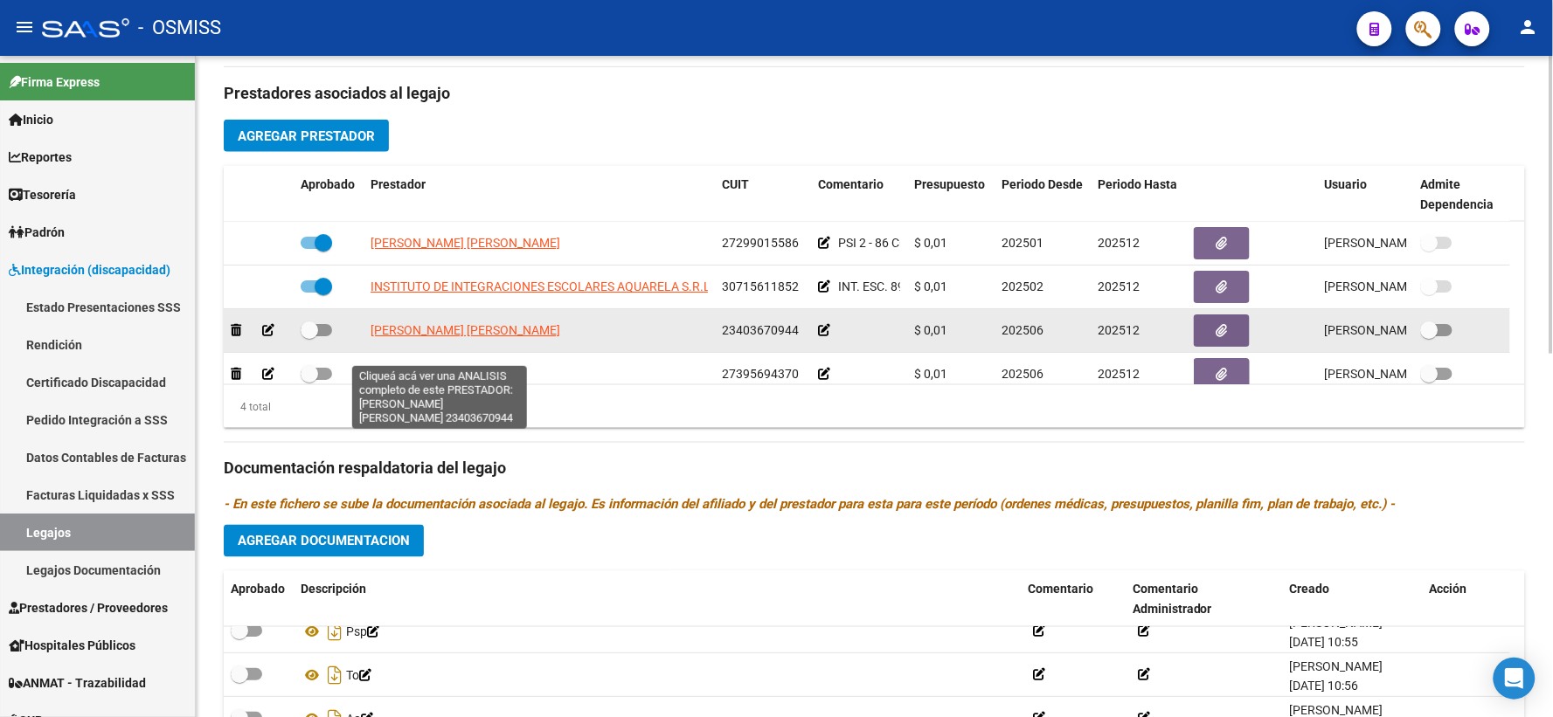
click at [418, 337] on span "[PERSON_NAME] [PERSON_NAME]" at bounding box center [466, 330] width 190 height 14
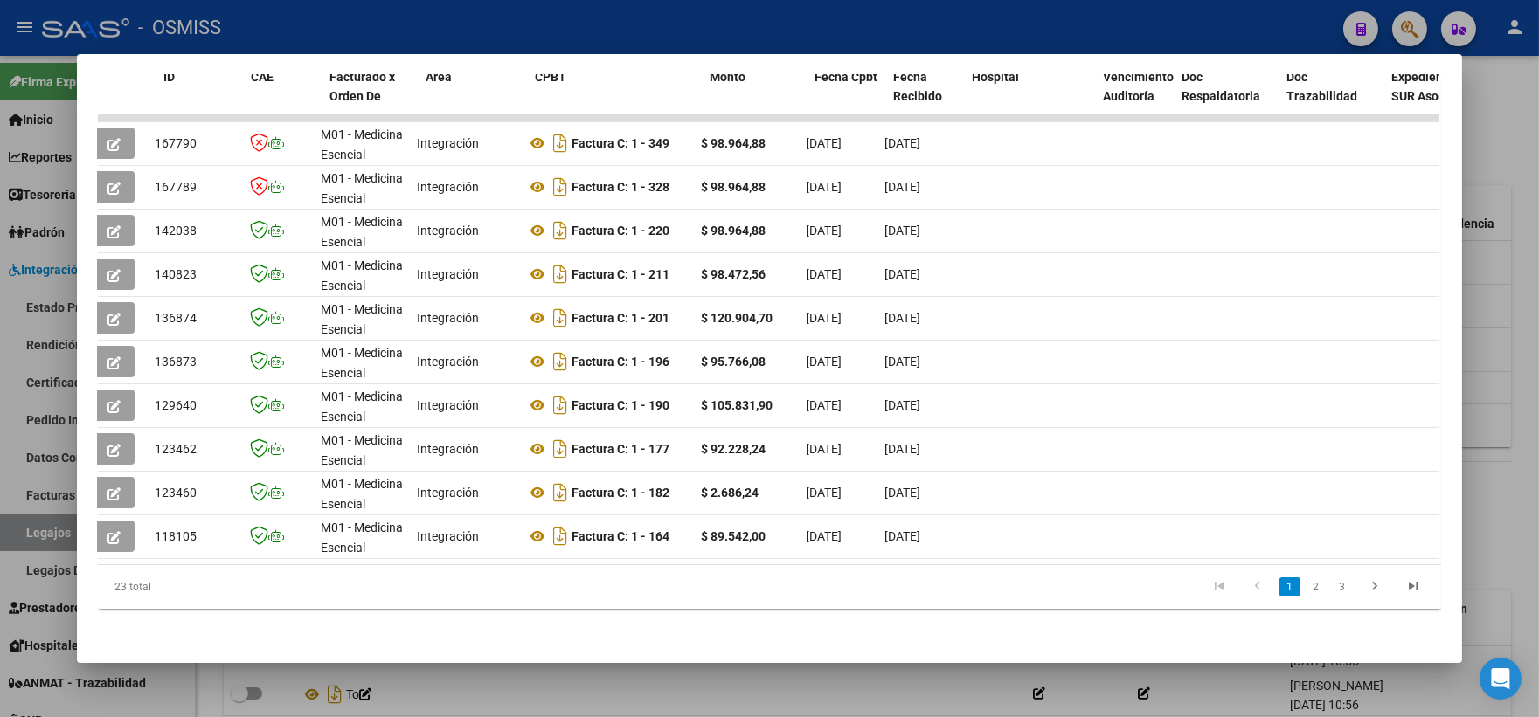
scroll to position [0, 0]
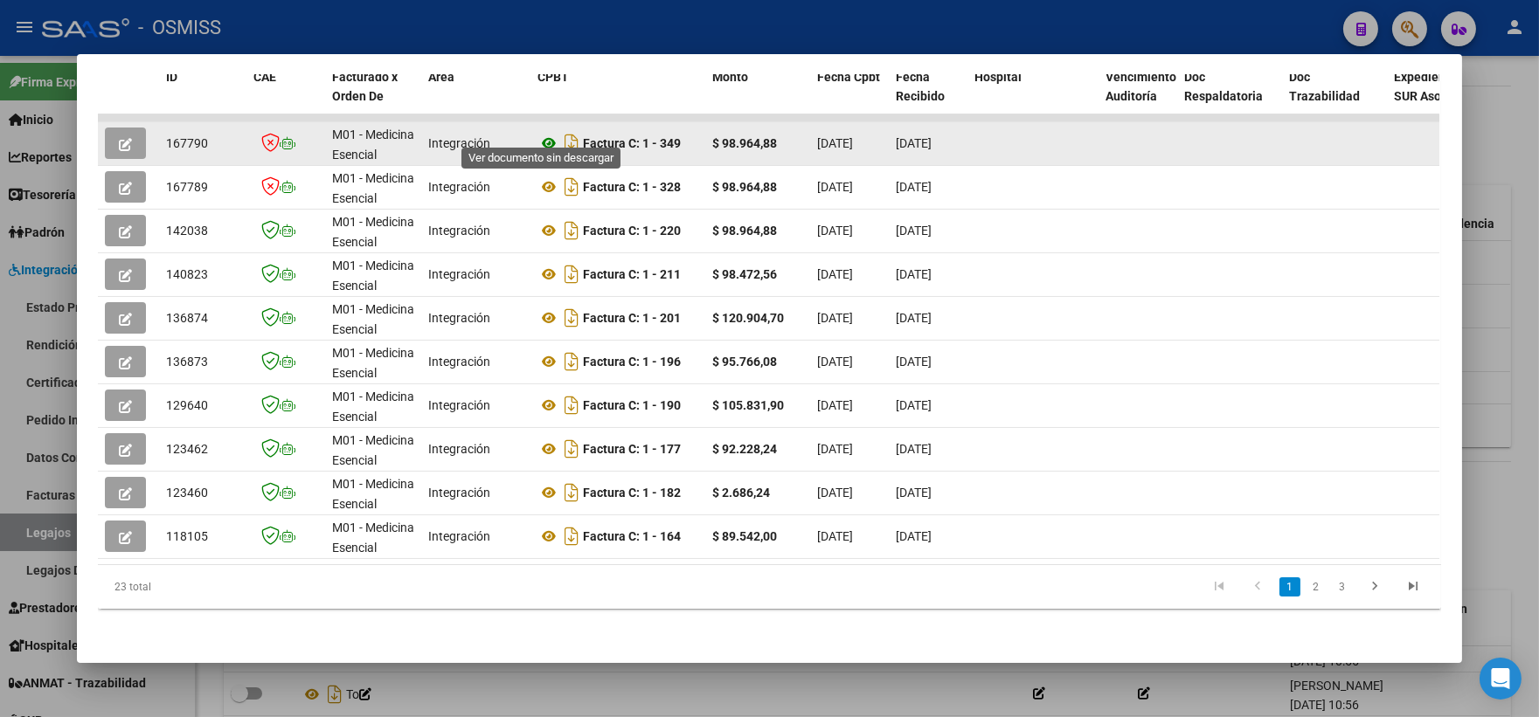
click at [539, 133] on icon at bounding box center [548, 143] width 23 height 21
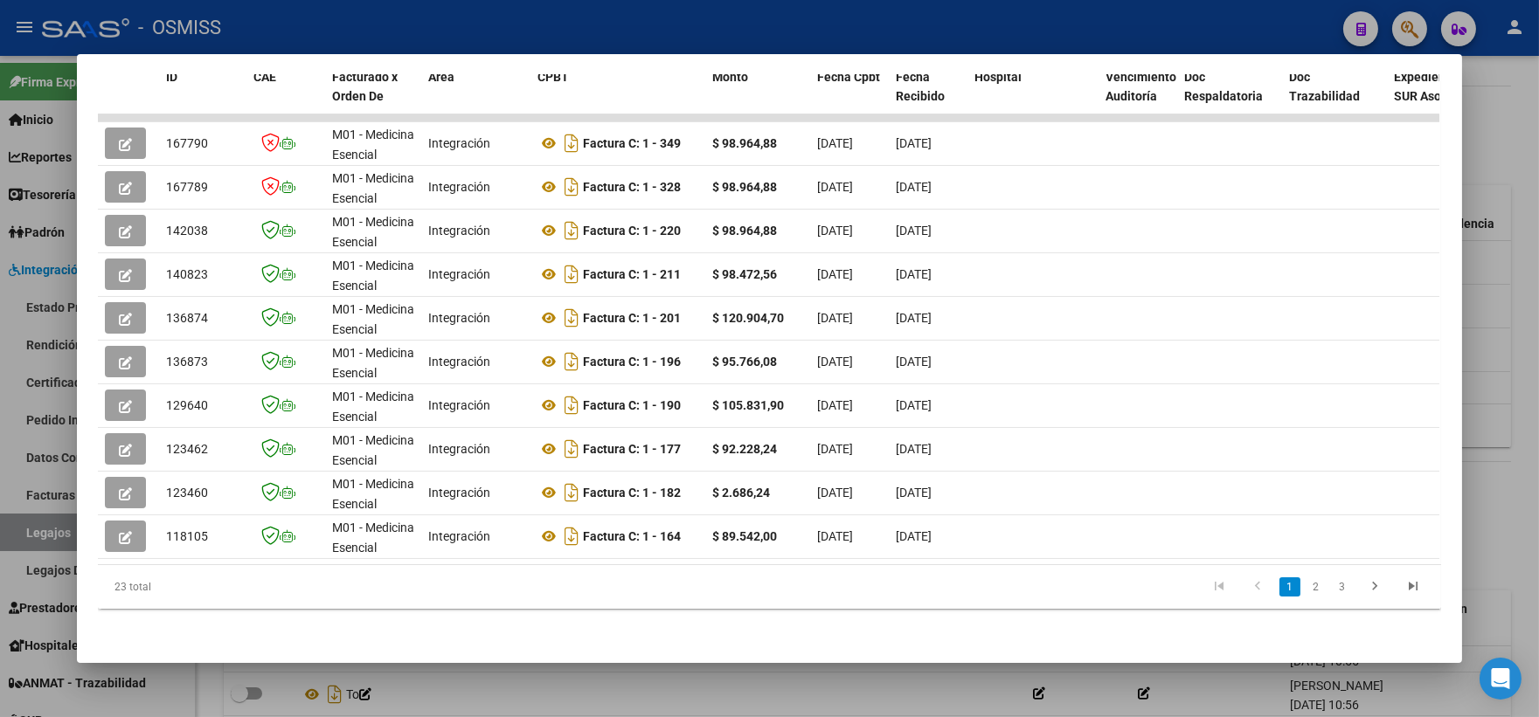
click at [1498, 431] on div at bounding box center [769, 358] width 1539 height 717
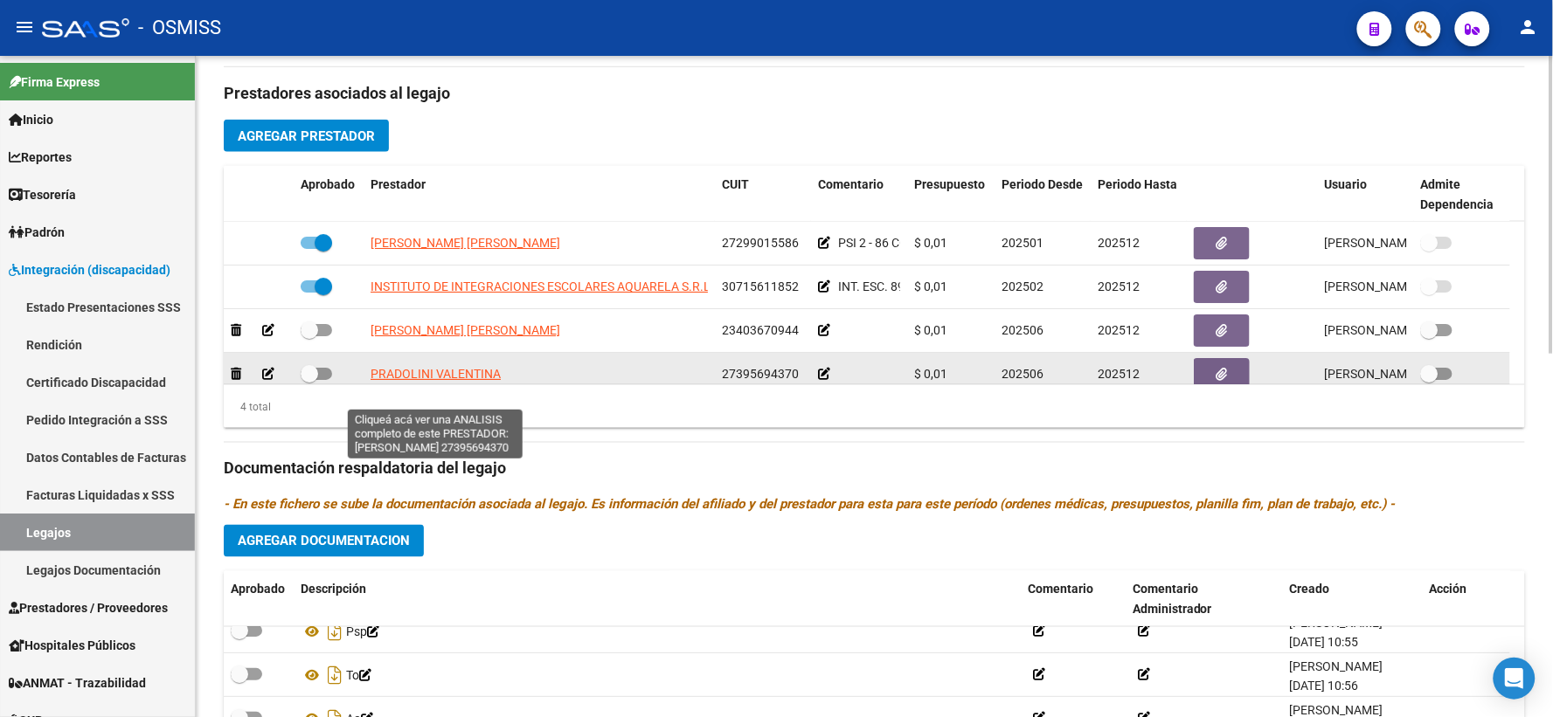
click at [435, 381] on span "PRADOLINI VALENTINA" at bounding box center [436, 374] width 130 height 14
type textarea "27395694370"
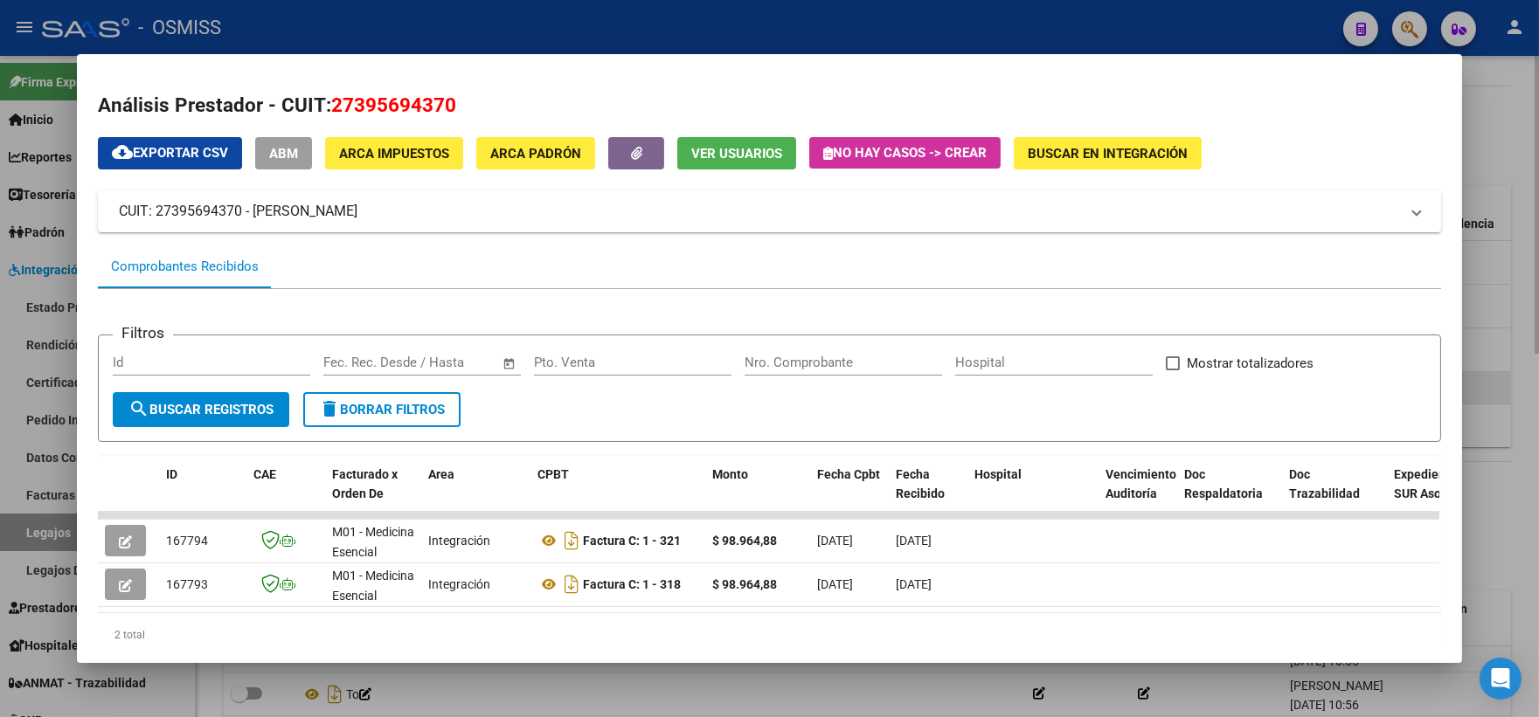
click at [1492, 397] on div at bounding box center [769, 358] width 1539 height 717
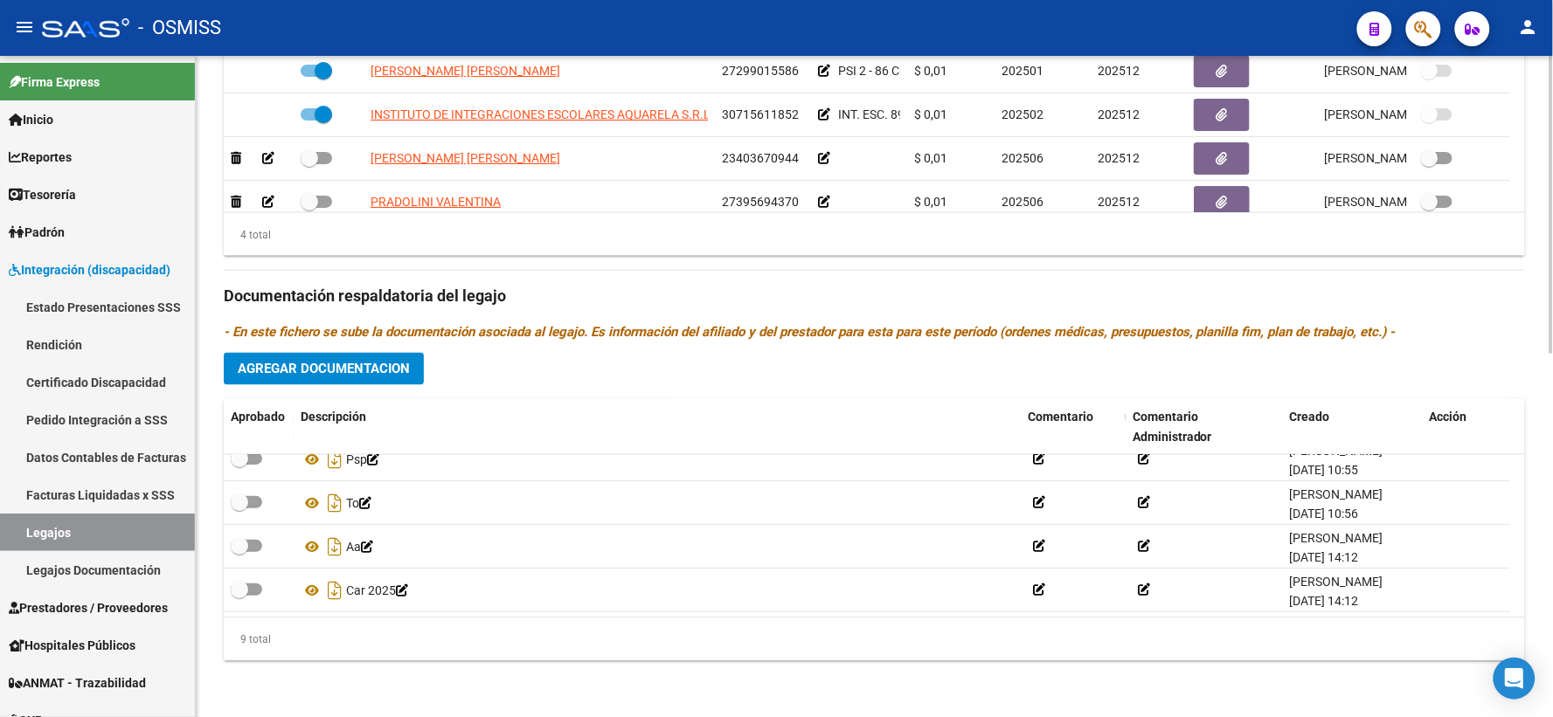
scroll to position [807, 0]
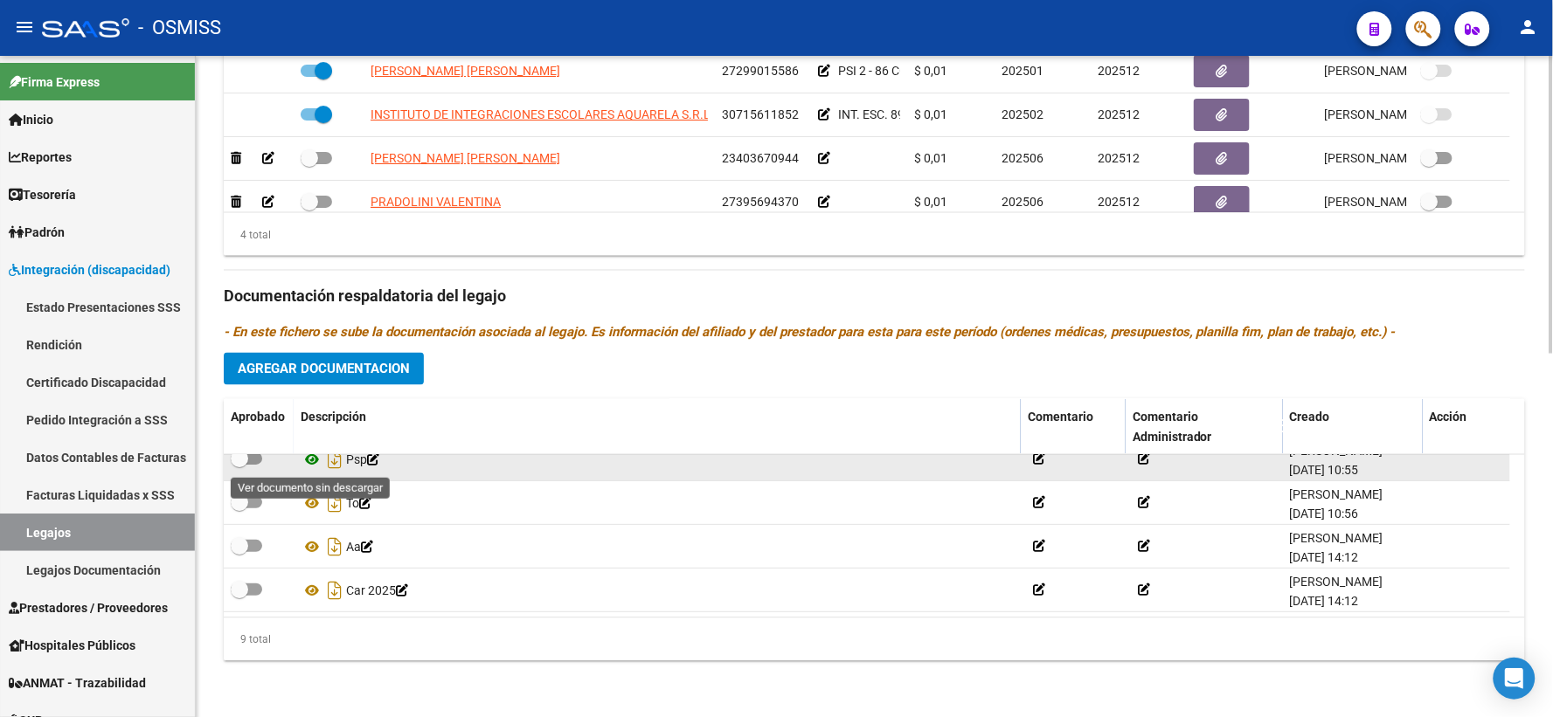
click at [310, 458] on icon at bounding box center [312, 459] width 23 height 21
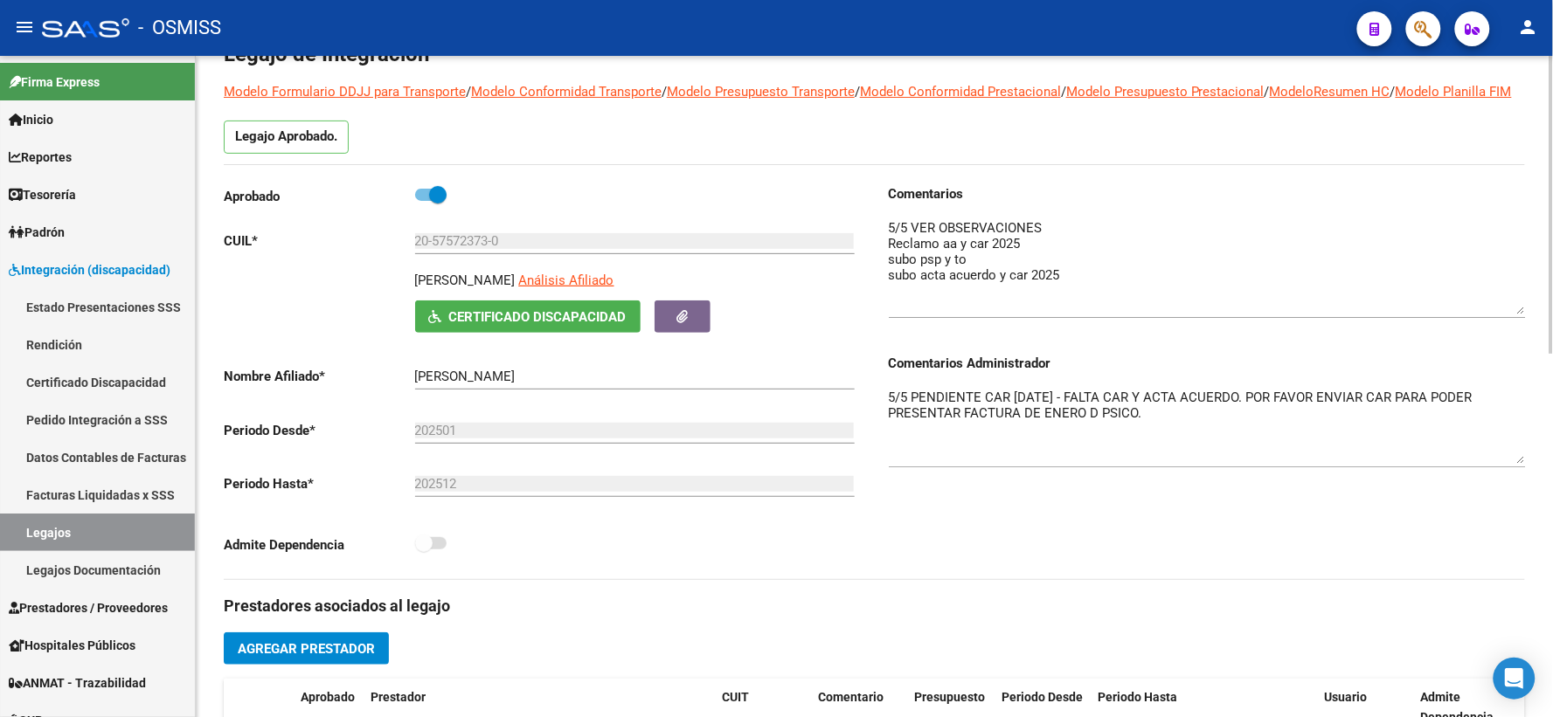
scroll to position [0, 0]
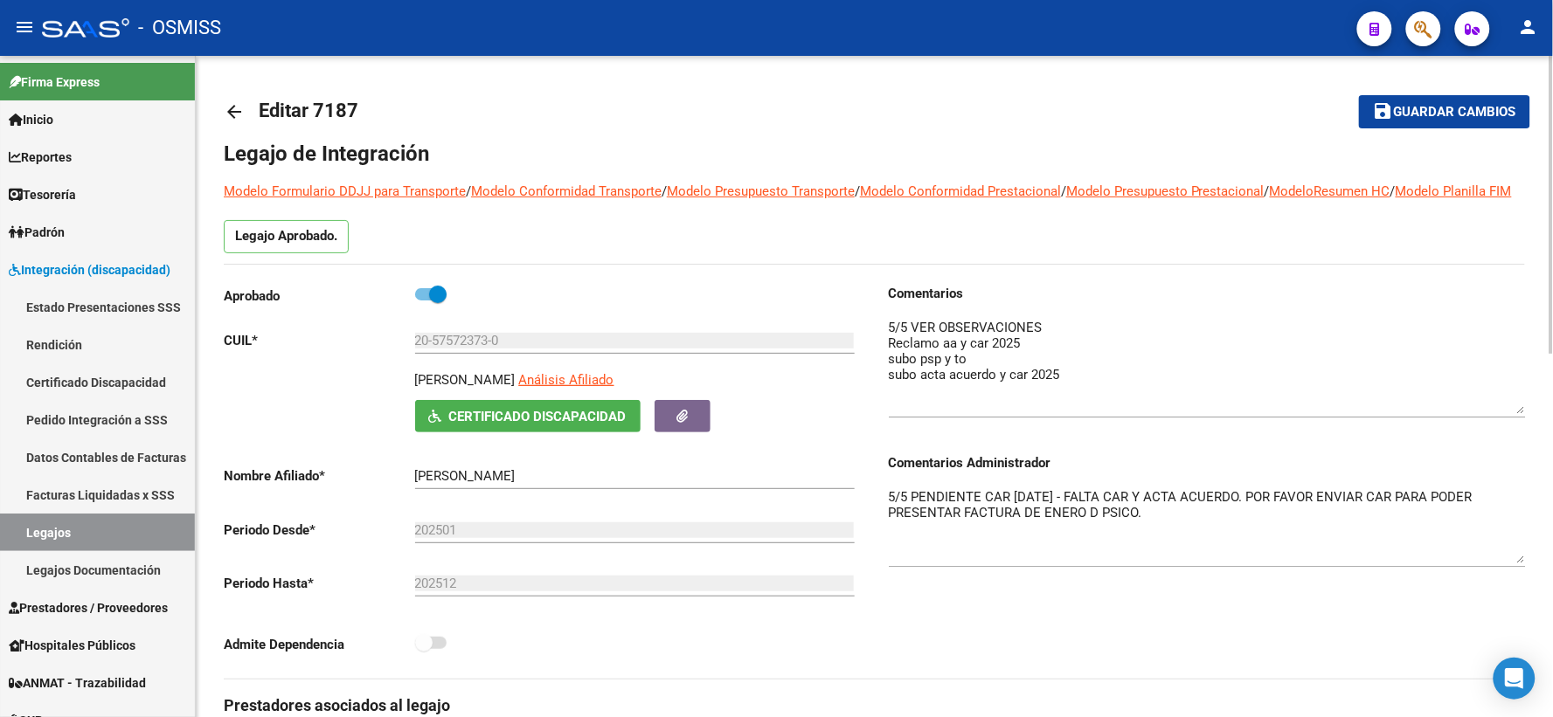
click at [228, 107] on mat-icon "arrow_back" at bounding box center [234, 111] width 21 height 21
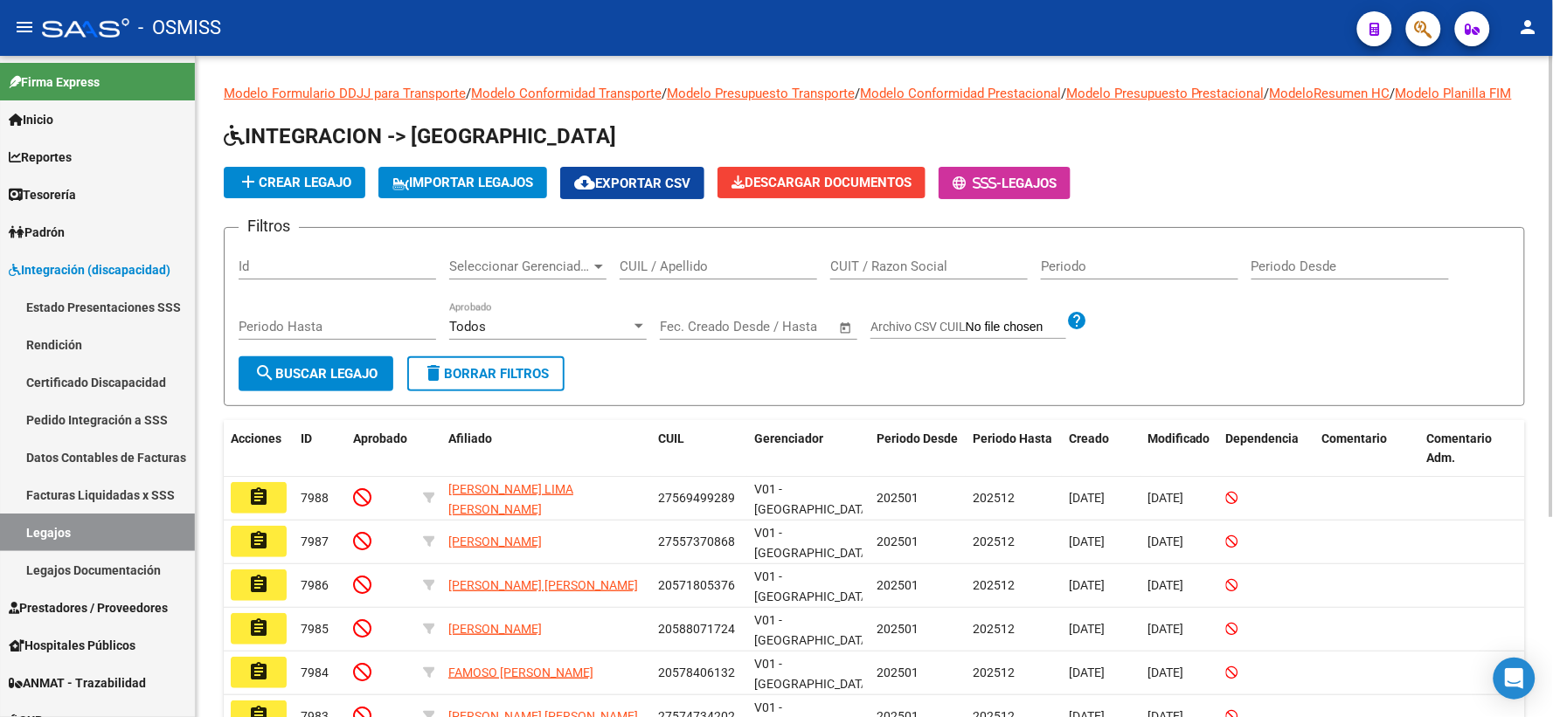
click at [726, 274] on input "CUIL / Apellido" at bounding box center [718, 267] width 197 height 16
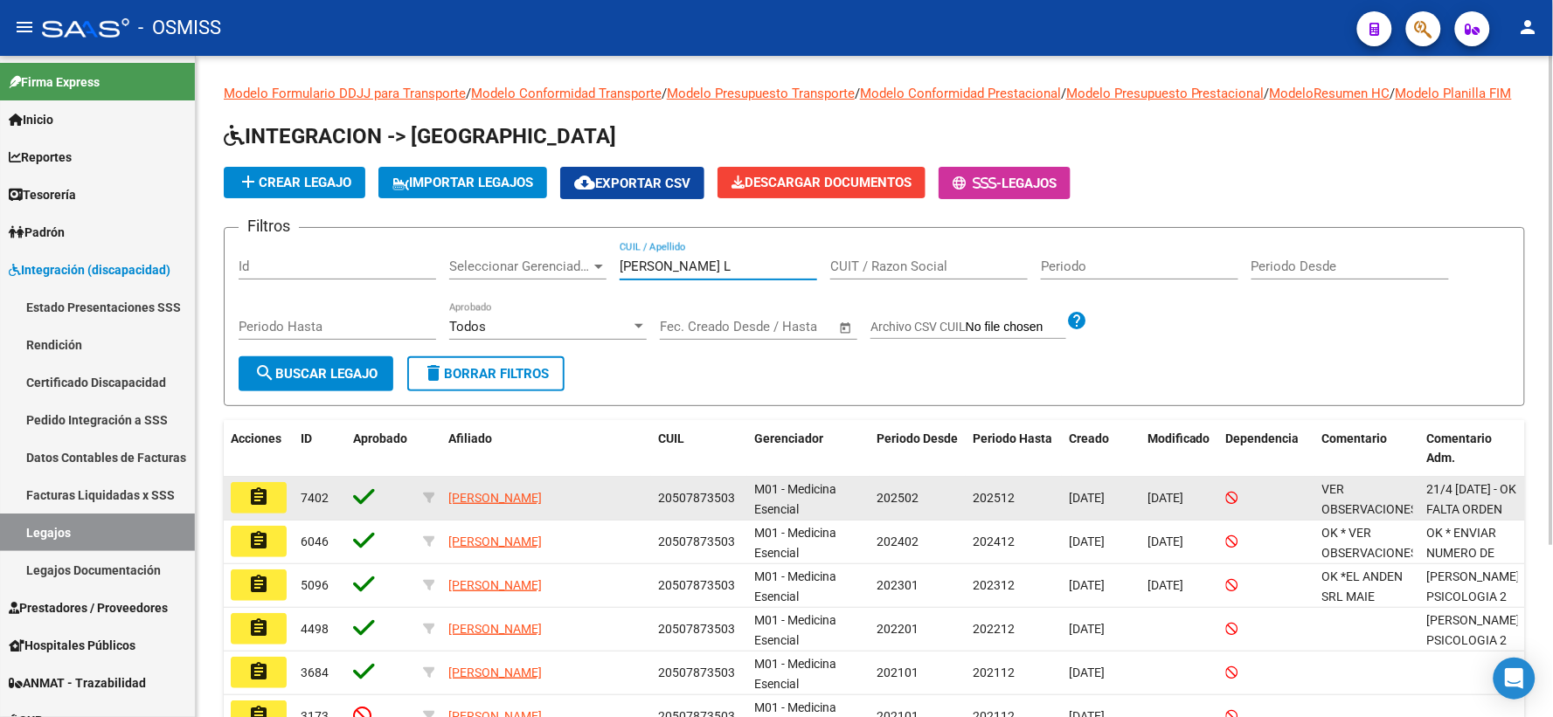
type input "[PERSON_NAME] L"
click at [252, 507] on mat-icon "assignment" at bounding box center [258, 497] width 21 height 21
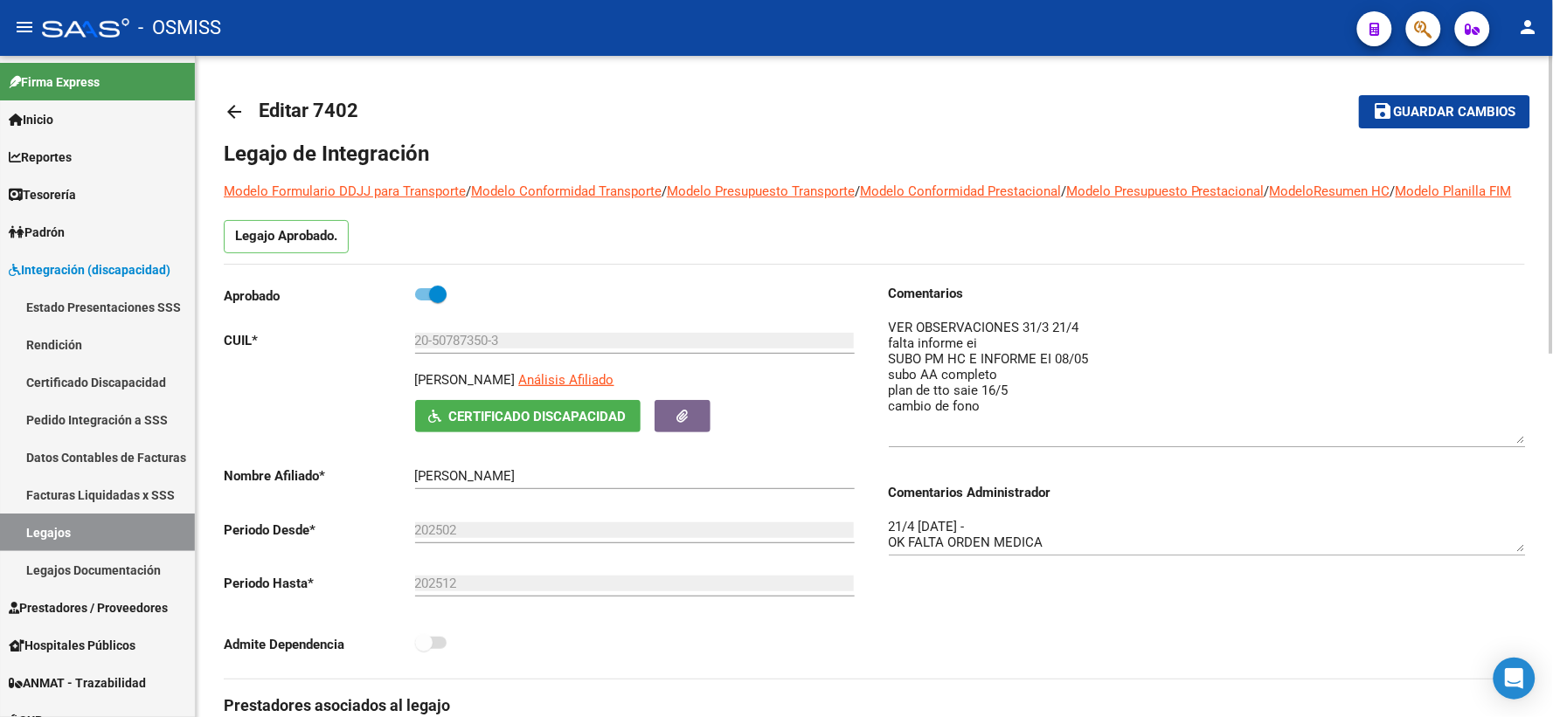
drag, startPoint x: 1516, startPoint y: 367, endPoint x: 1532, endPoint y: 458, distance: 92.2
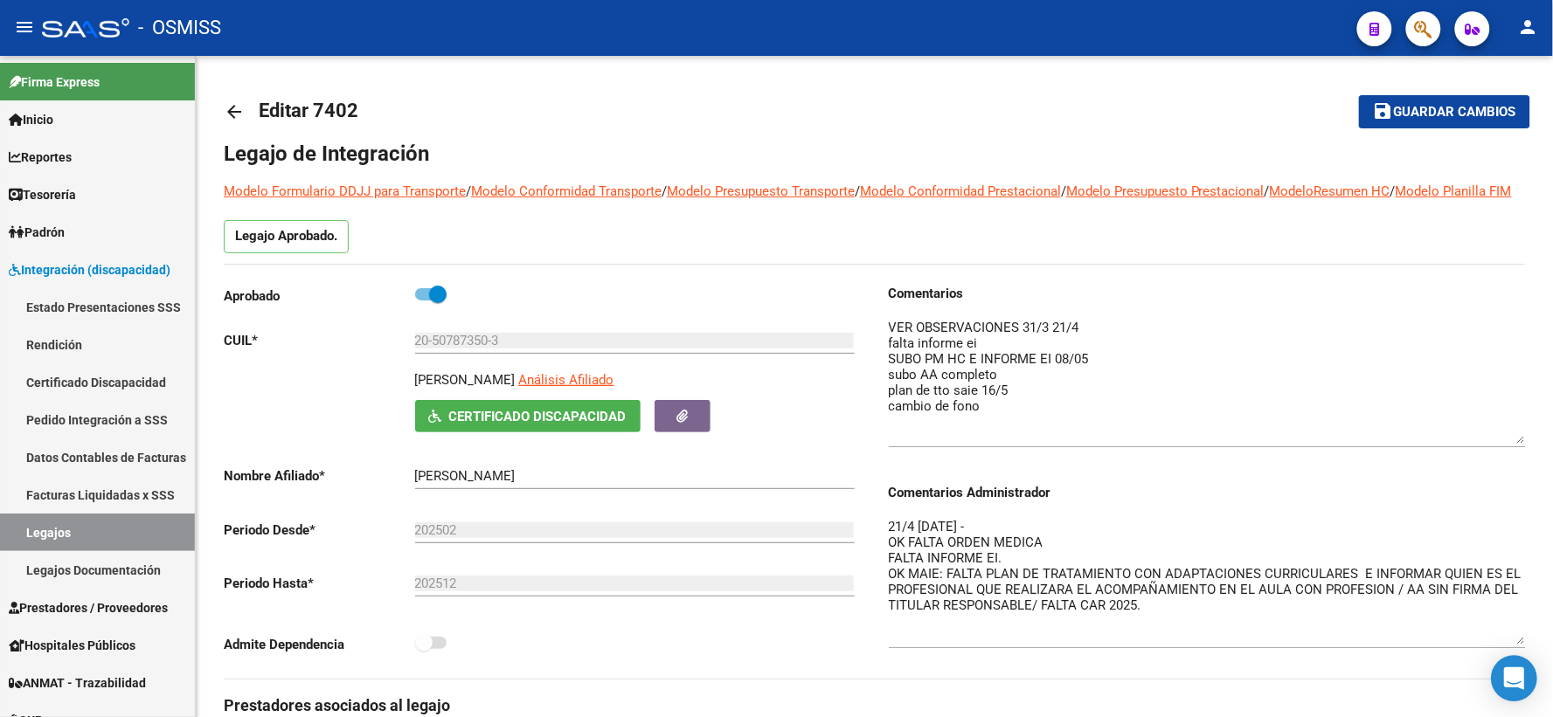
drag, startPoint x: 1521, startPoint y: 570, endPoint x: 1525, endPoint y: 662, distance: 92.7
click at [1525, 662] on body "menu - OSMISS person Firma Express Inicio Calendario SSS Instructivos Contacto …" at bounding box center [776, 358] width 1553 height 717
